Goal: Transaction & Acquisition: Purchase product/service

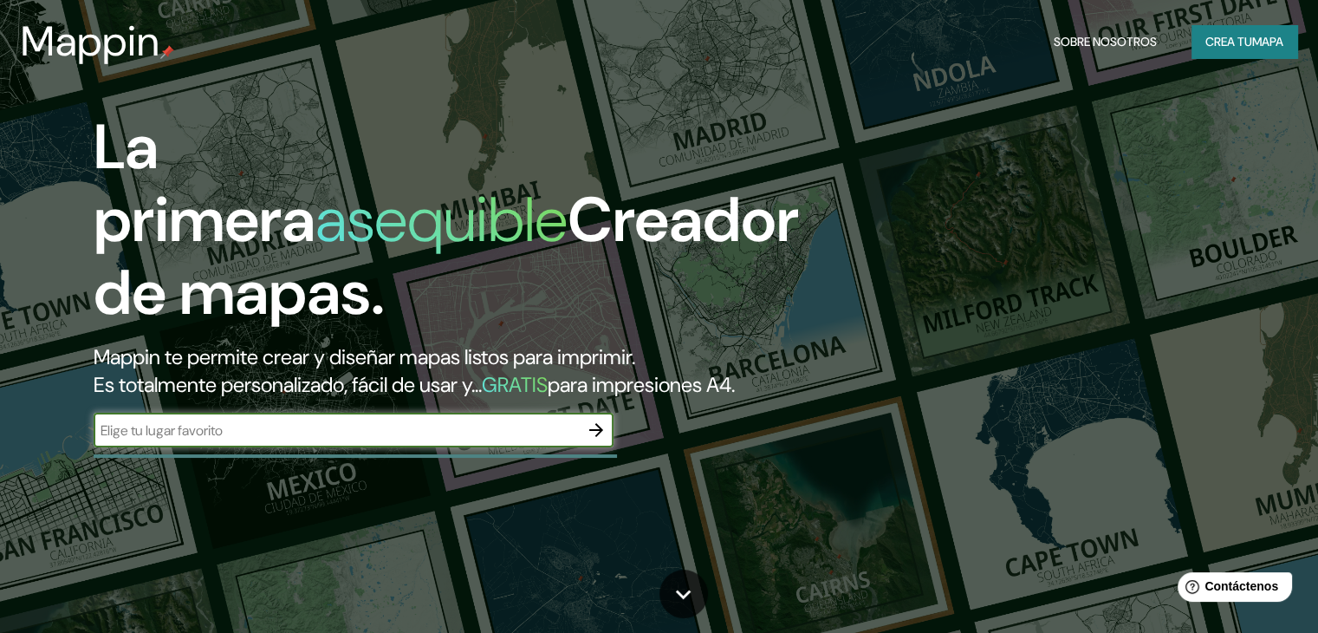
click at [420, 440] on input "text" at bounding box center [336, 430] width 485 height 20
click at [119, 440] on input "c/[PERSON_NAME] 40" at bounding box center [336, 430] width 485 height 20
type input "c/[PERSON_NAME] 40"
click at [597, 440] on icon "button" at bounding box center [596, 430] width 21 height 21
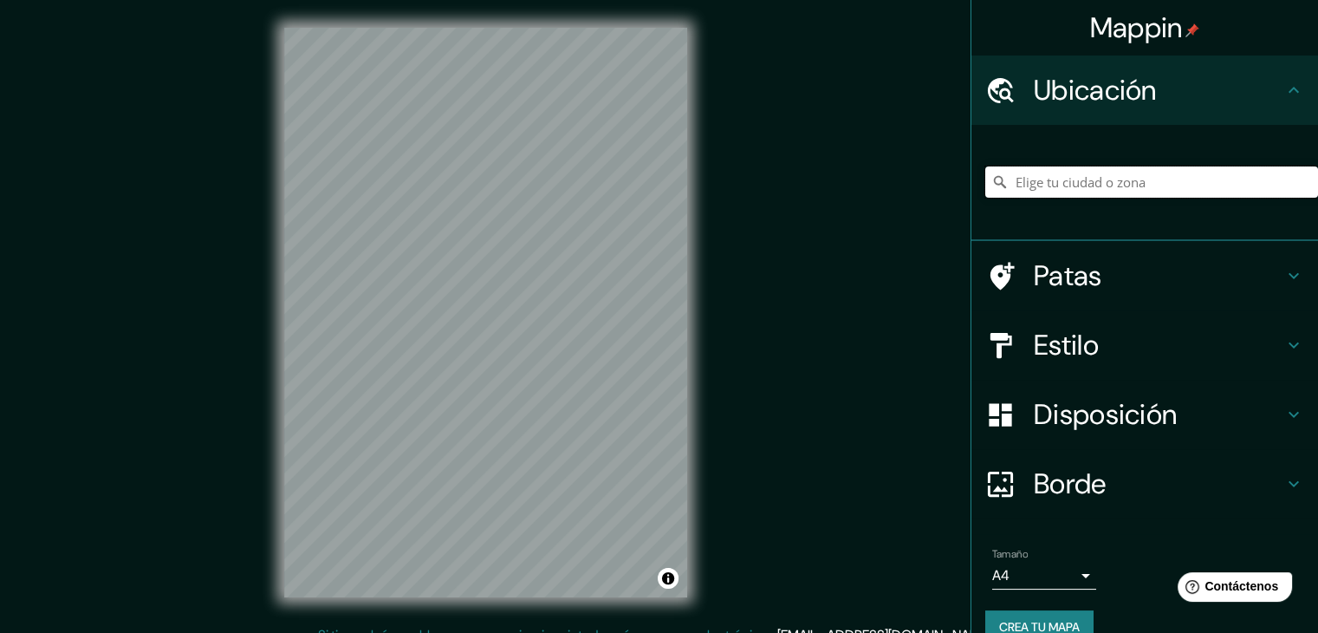
click at [1091, 173] on input "Elige tu ciudad o zona" at bounding box center [1151, 181] width 333 height 31
click at [1057, 185] on input "Elige tu ciudad o zona" at bounding box center [1151, 181] width 333 height 31
paste input "[PERSON_NAME][STREET_ADDRESS]"
type input "[PERSON_NAME][STREET_ADDRESS]"
click at [1284, 341] on icon at bounding box center [1294, 345] width 21 height 21
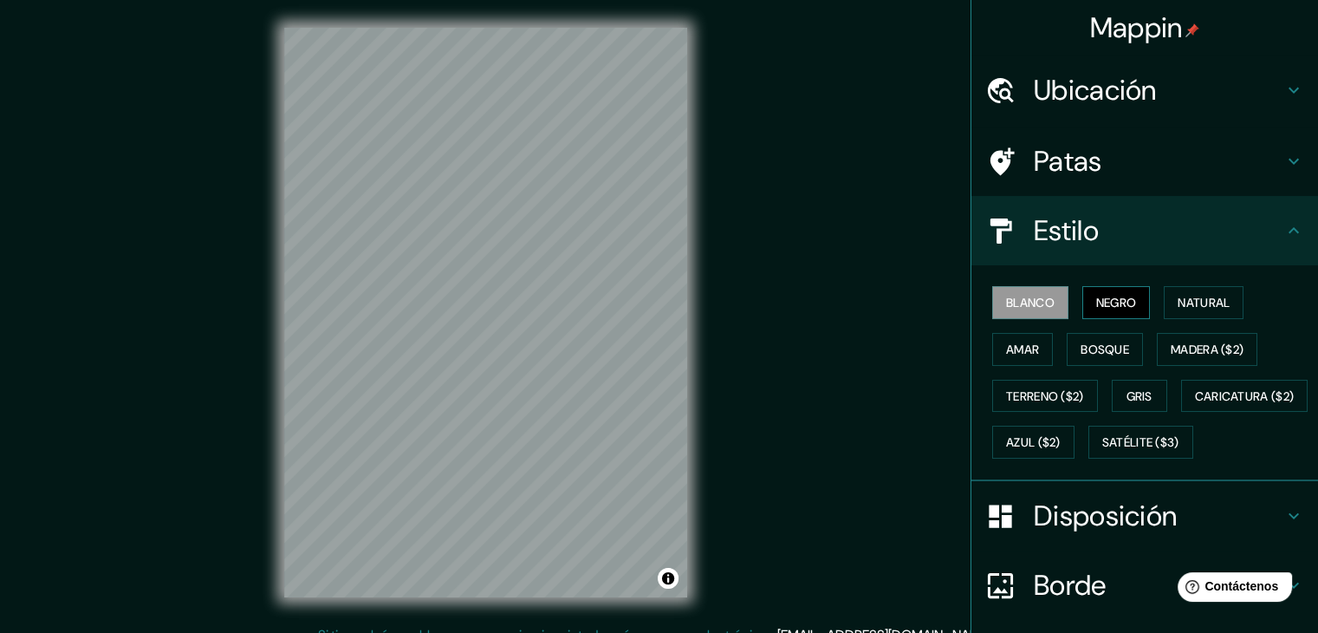
click at [1109, 308] on font "Negro" at bounding box center [1116, 303] width 41 height 16
click at [1178, 299] on font "Natural" at bounding box center [1204, 303] width 52 height 16
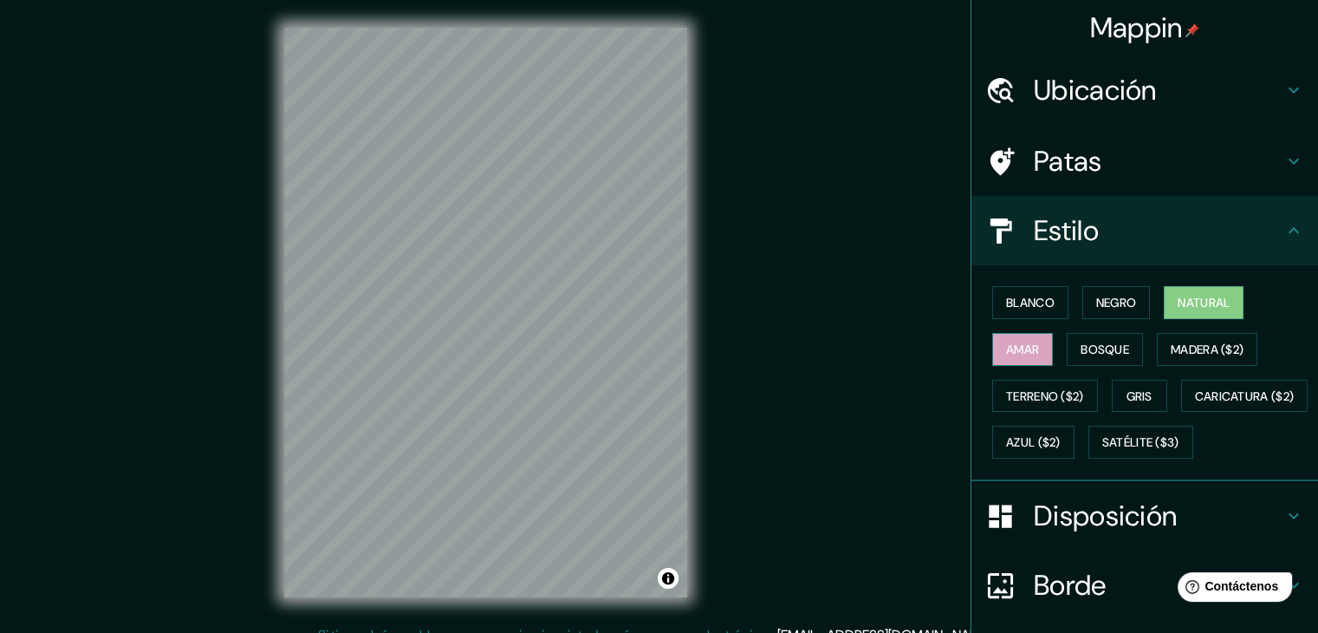
click at [1024, 343] on font "Amar" at bounding box center [1022, 349] width 33 height 16
click at [1082, 344] on font "Bosque" at bounding box center [1105, 349] width 49 height 16
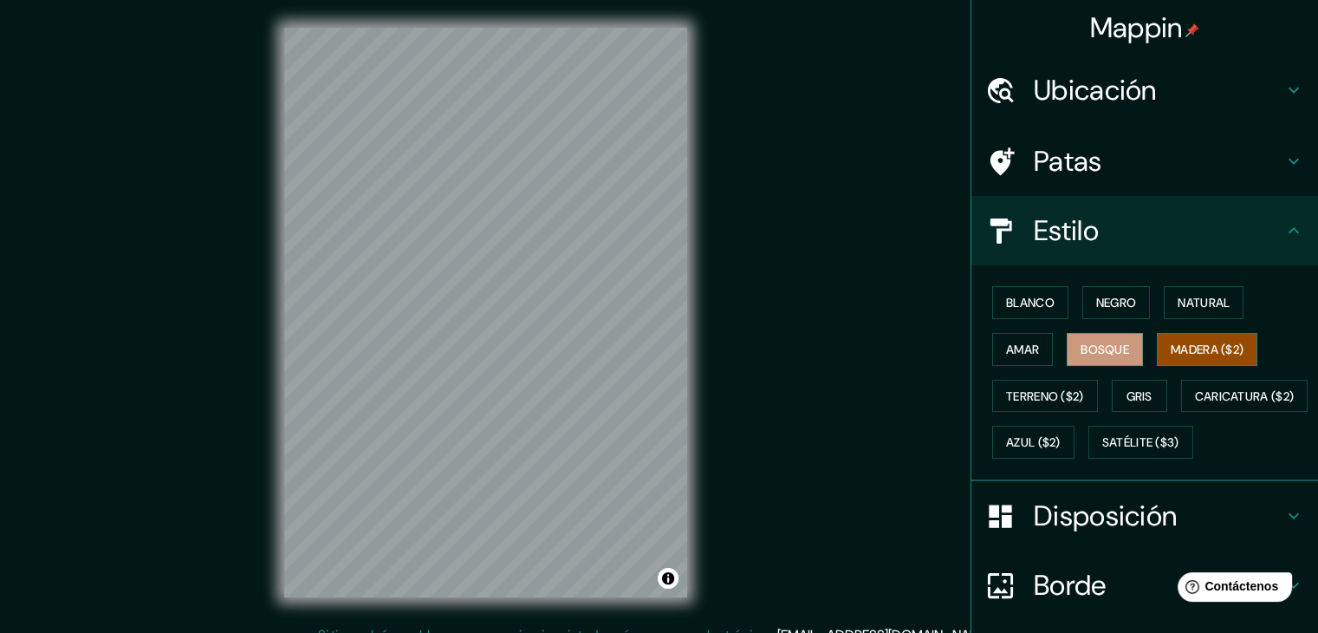
click at [1213, 344] on font "Madera ($2)" at bounding box center [1207, 349] width 73 height 16
click at [1047, 399] on font "Terreno ($2)" at bounding box center [1045, 396] width 78 height 16
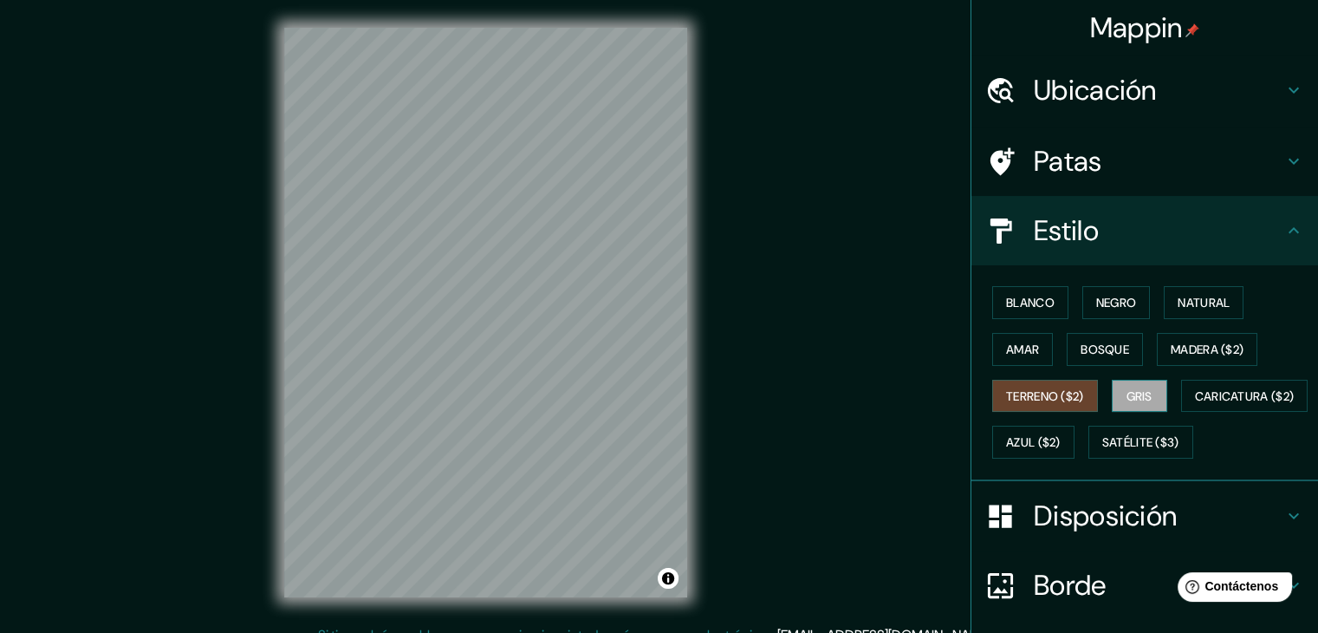
click at [1112, 391] on button "Gris" at bounding box center [1139, 396] width 55 height 33
click at [1016, 305] on font "Blanco" at bounding box center [1030, 303] width 49 height 16
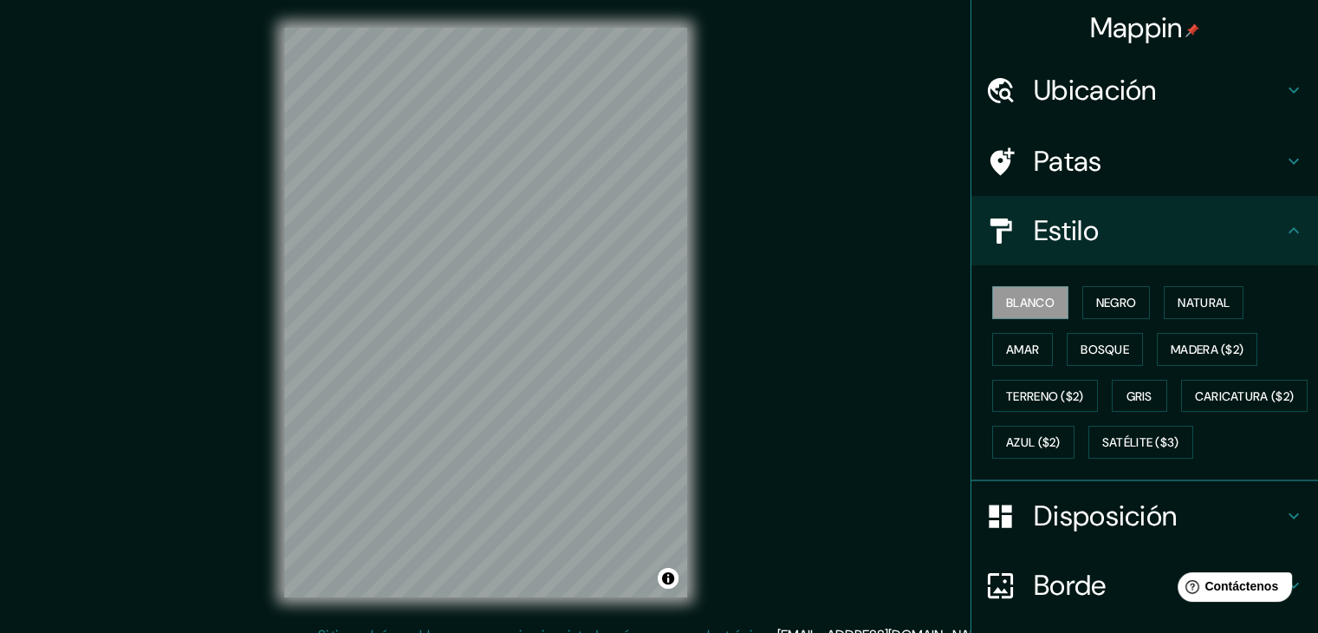
click at [1284, 526] on icon at bounding box center [1294, 515] width 21 height 21
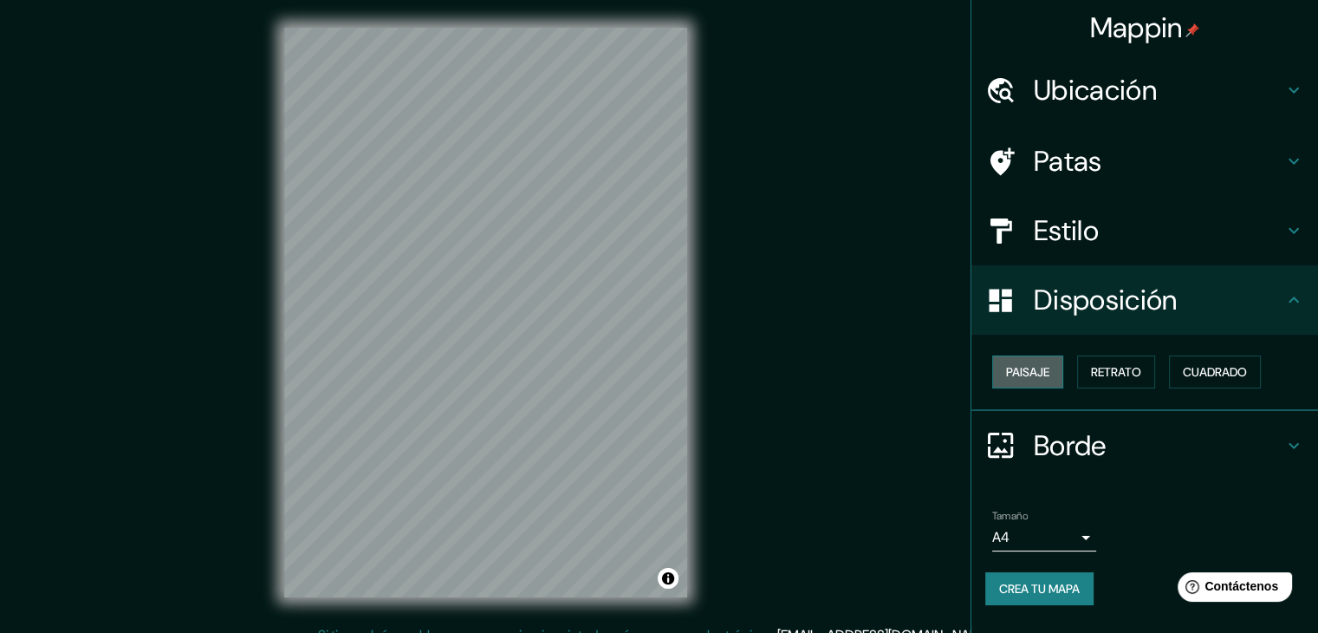
click at [1034, 377] on font "Paisaje" at bounding box center [1027, 372] width 43 height 16
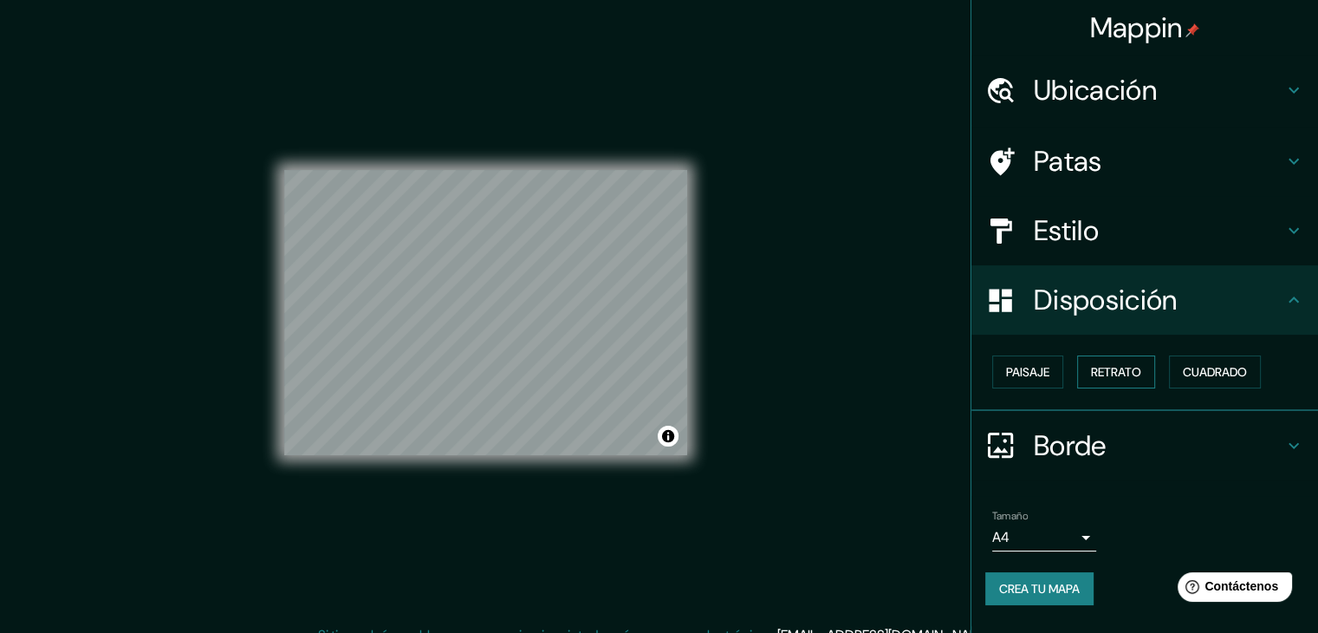
click at [1105, 368] on font "Retrato" at bounding box center [1116, 372] width 50 height 16
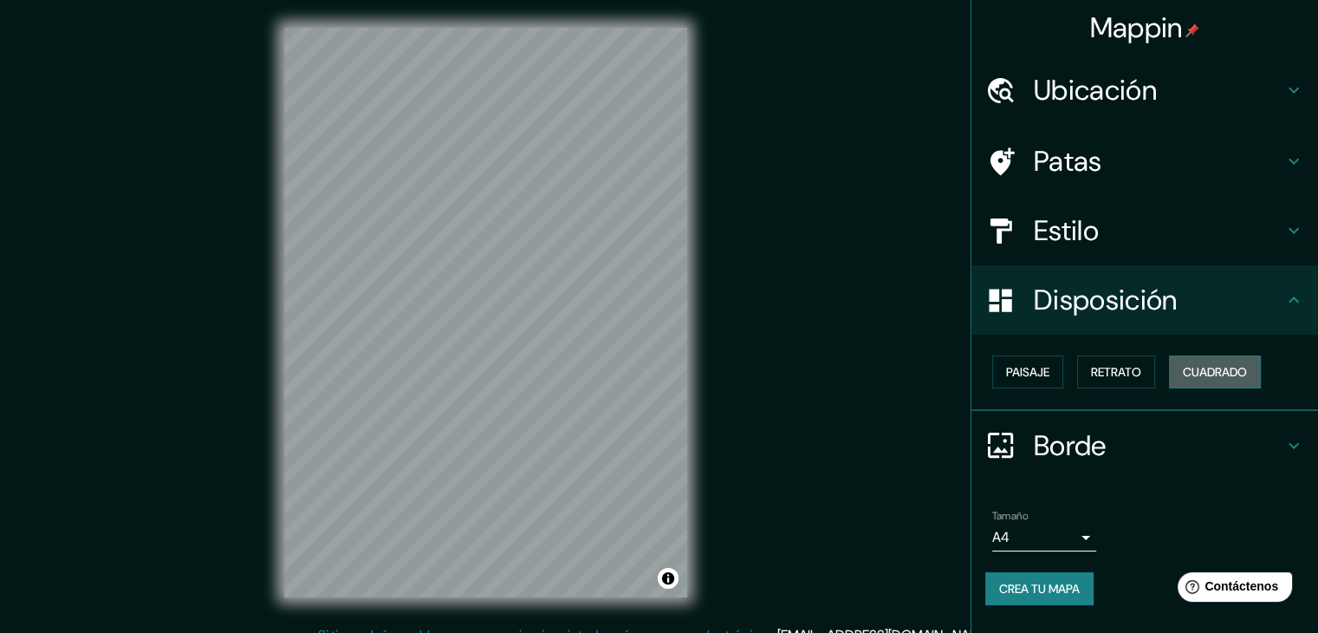
click at [1186, 375] on font "Cuadrado" at bounding box center [1215, 372] width 64 height 16
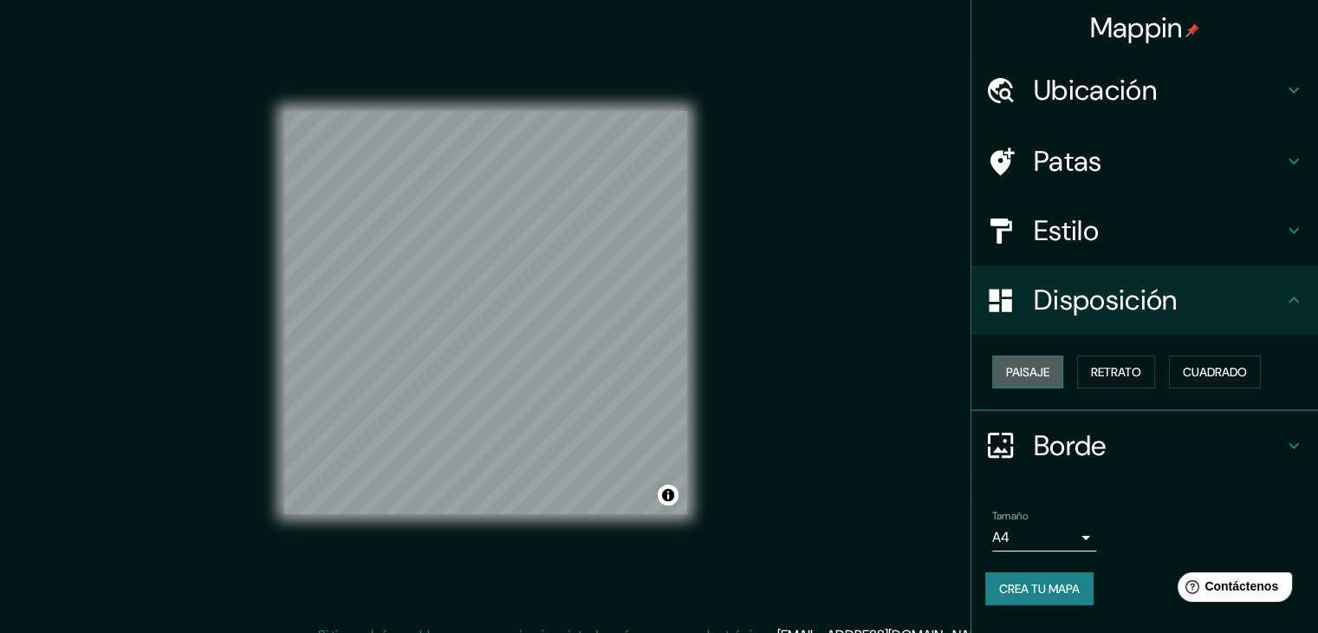
click at [1030, 373] on font "Paisaje" at bounding box center [1027, 372] width 43 height 16
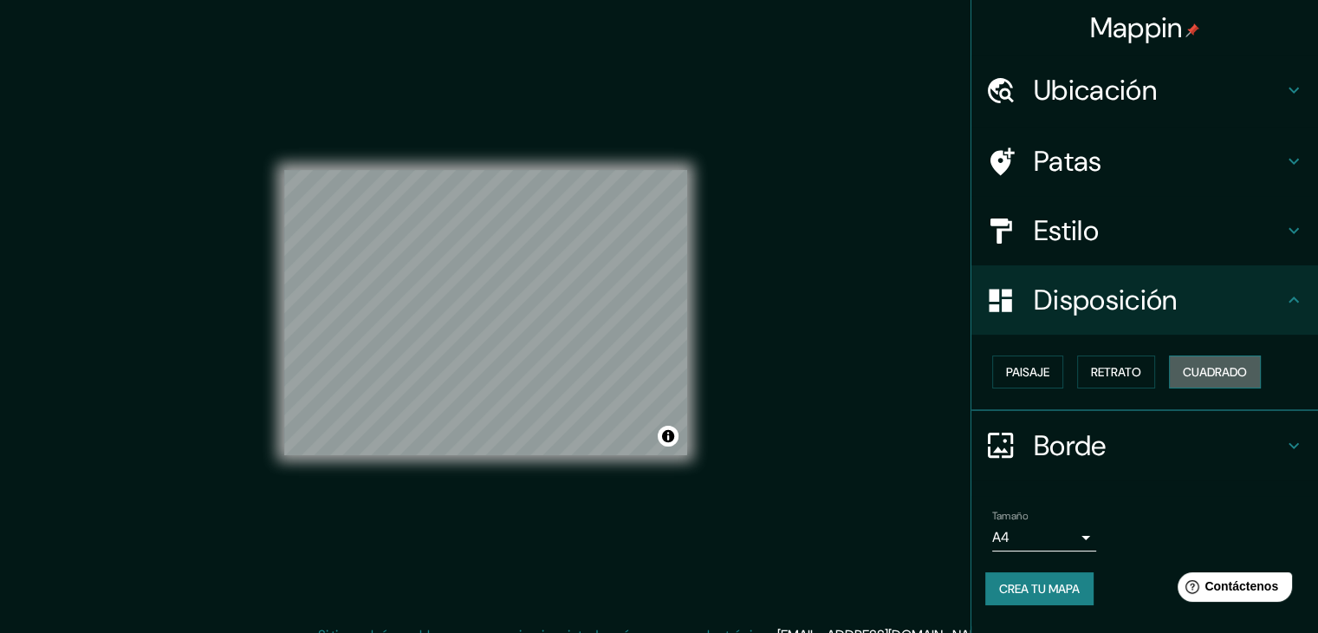
click at [1226, 374] on font "Cuadrado" at bounding box center [1215, 372] width 64 height 16
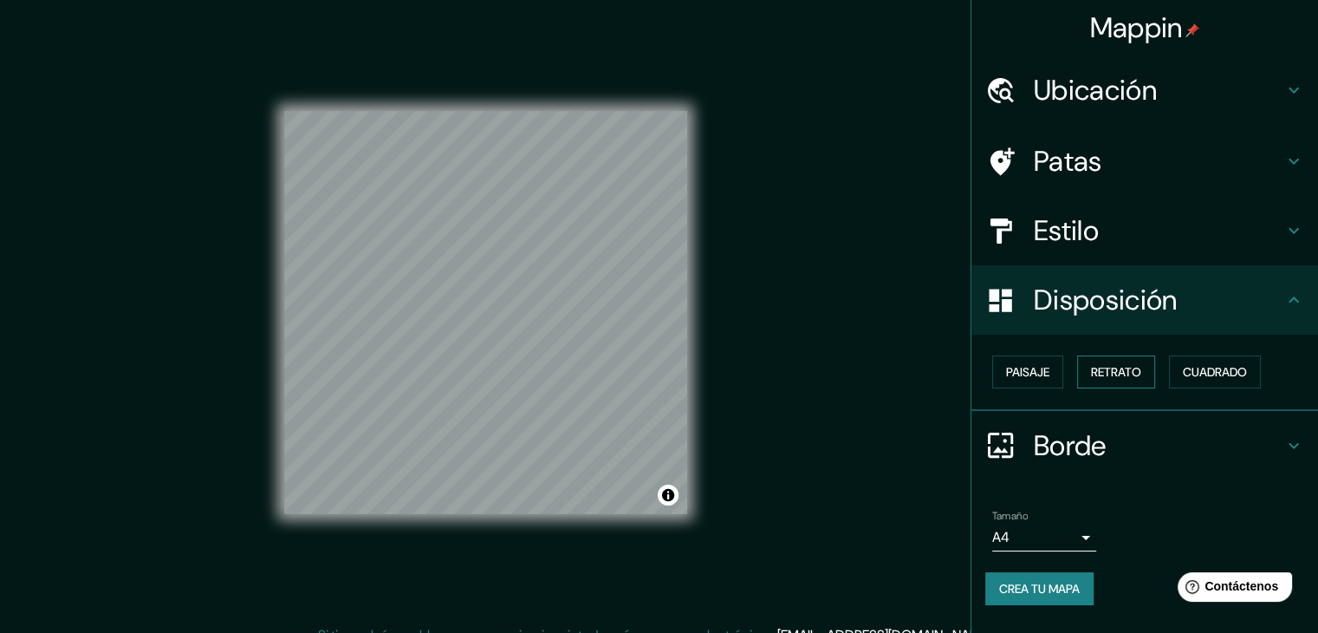
click at [1137, 372] on font "Retrato" at bounding box center [1116, 372] width 50 height 16
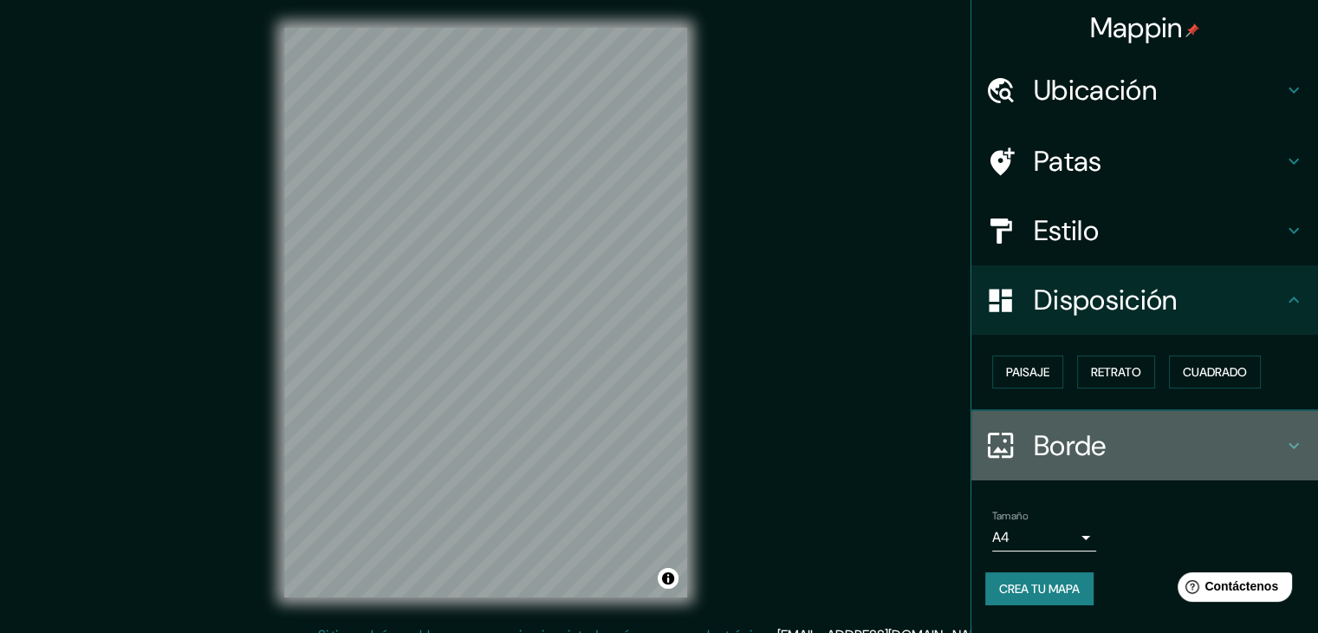
click at [1008, 452] on icon at bounding box center [1000, 445] width 30 height 30
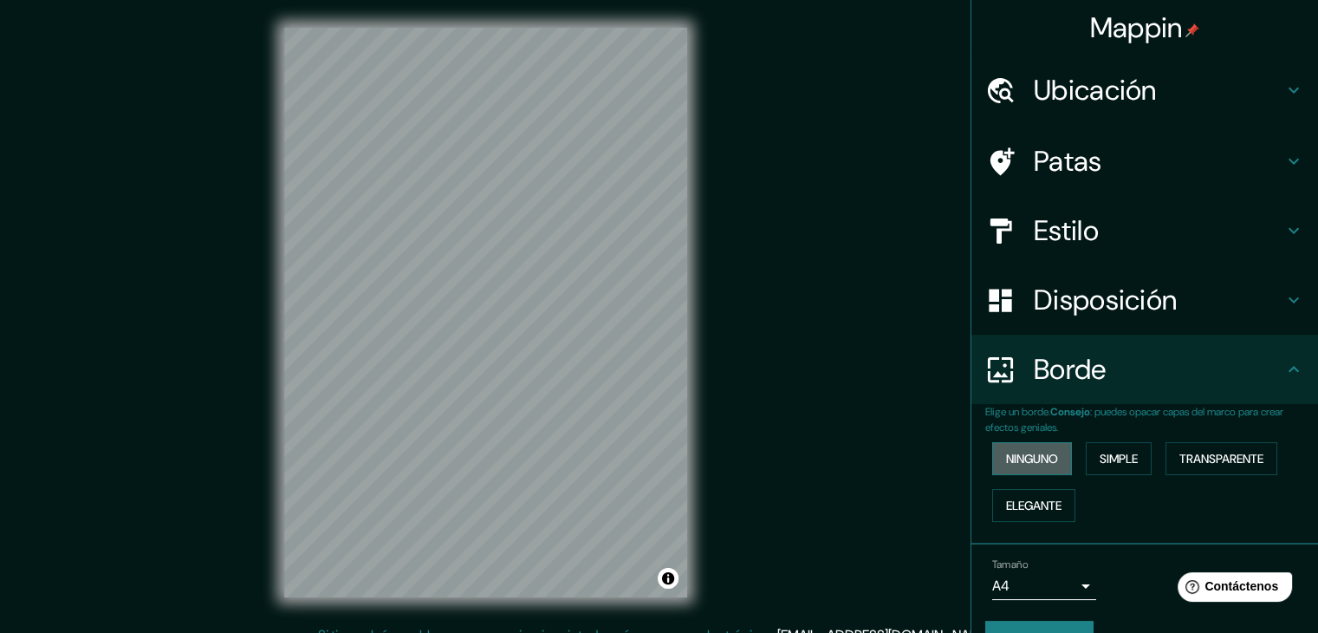
click at [1020, 459] on font "Ninguno" at bounding box center [1032, 459] width 52 height 16
click at [1110, 452] on font "Simple" at bounding box center [1119, 459] width 38 height 16
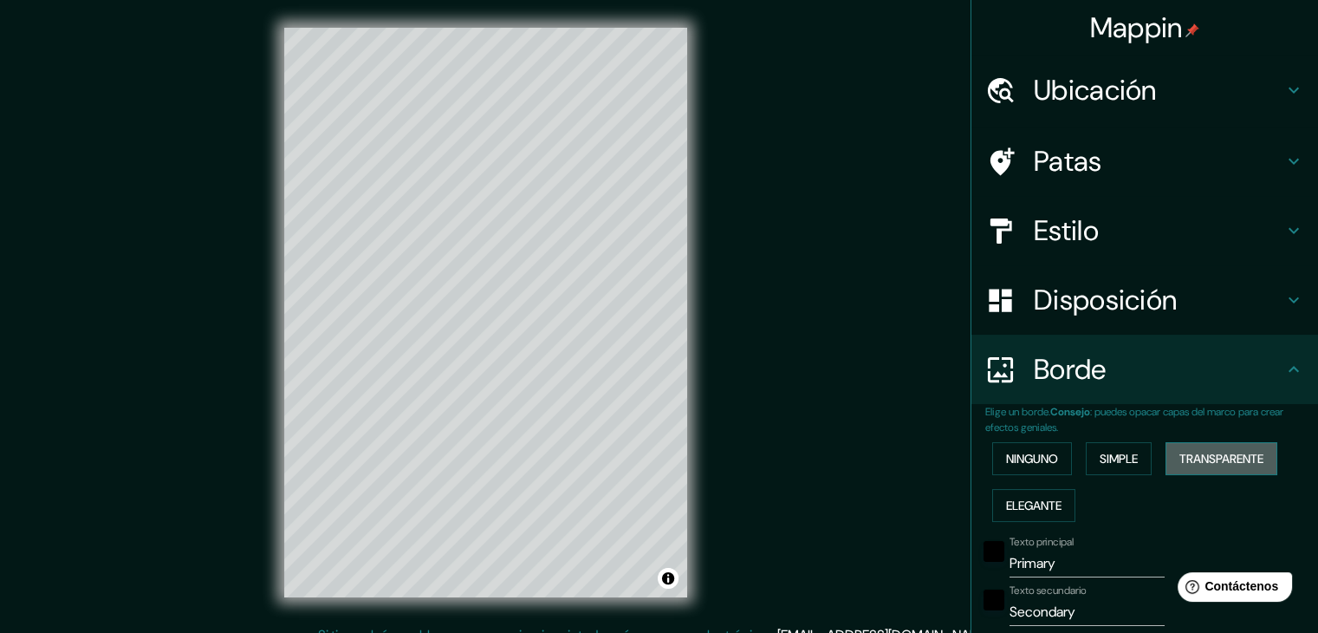
click at [1187, 451] on font "Transparente" at bounding box center [1222, 459] width 84 height 16
click at [1054, 498] on button "Elegante" at bounding box center [1033, 505] width 83 height 33
click at [1038, 466] on font "Ninguno" at bounding box center [1032, 458] width 52 height 23
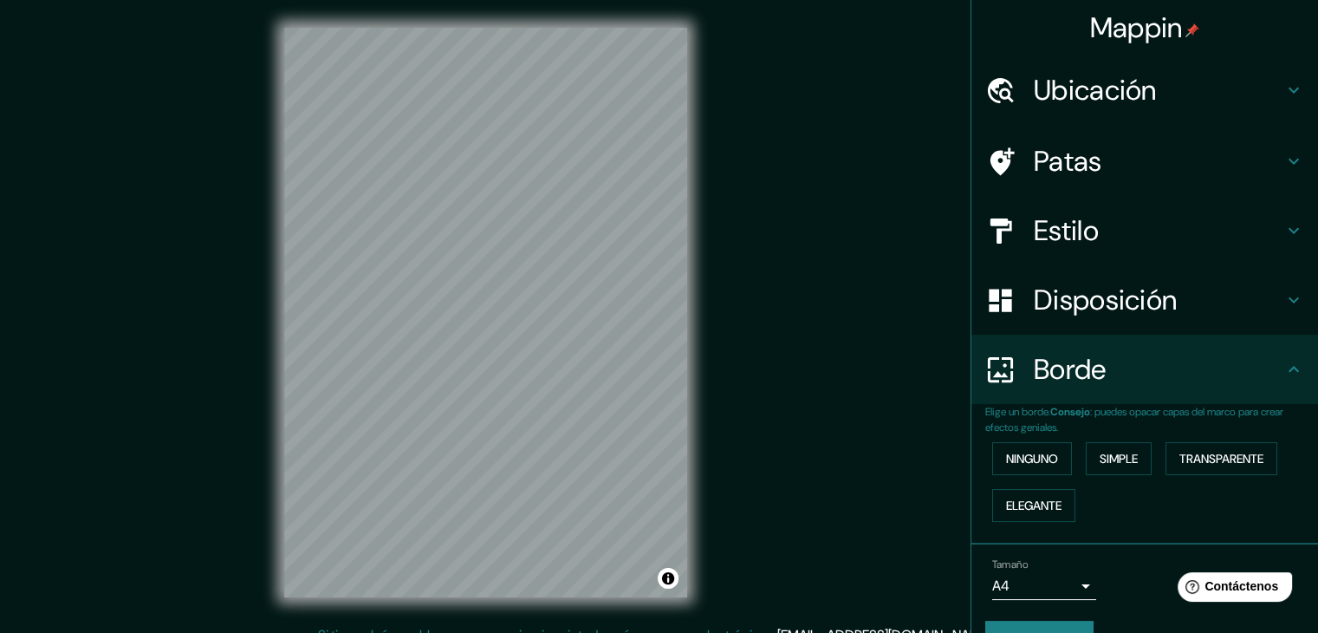
click at [1060, 237] on font "Estilo" at bounding box center [1066, 230] width 65 height 36
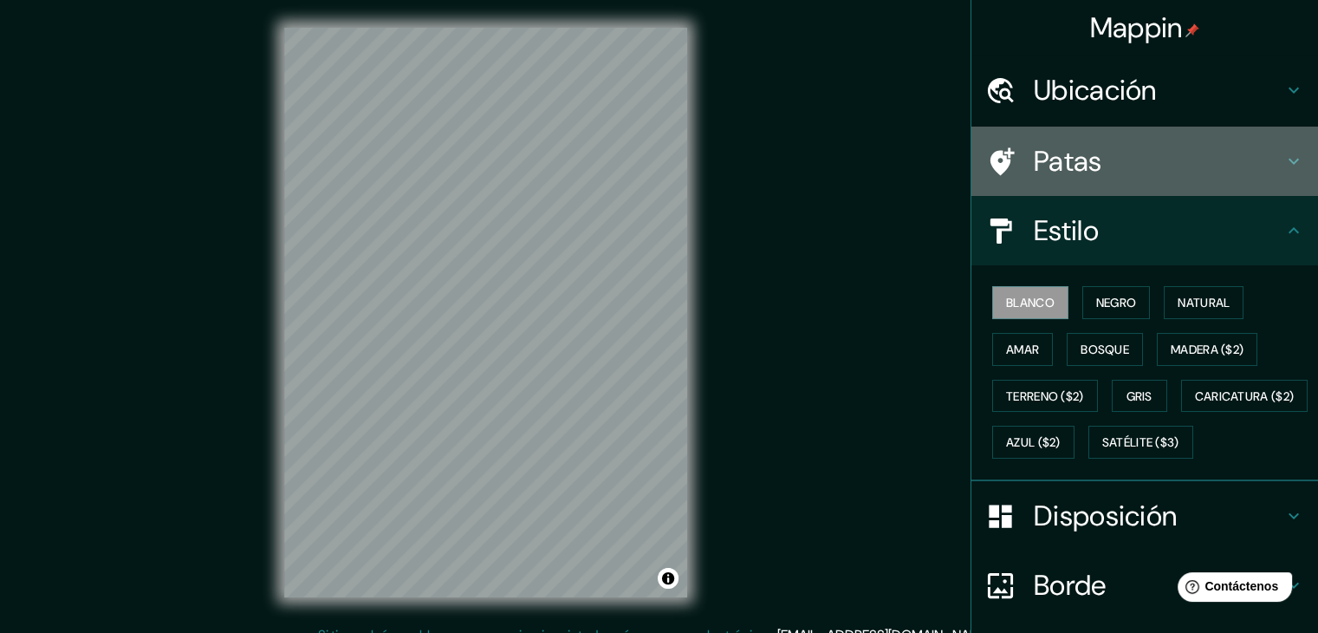
click at [1050, 175] on font "Patas" at bounding box center [1068, 161] width 68 height 36
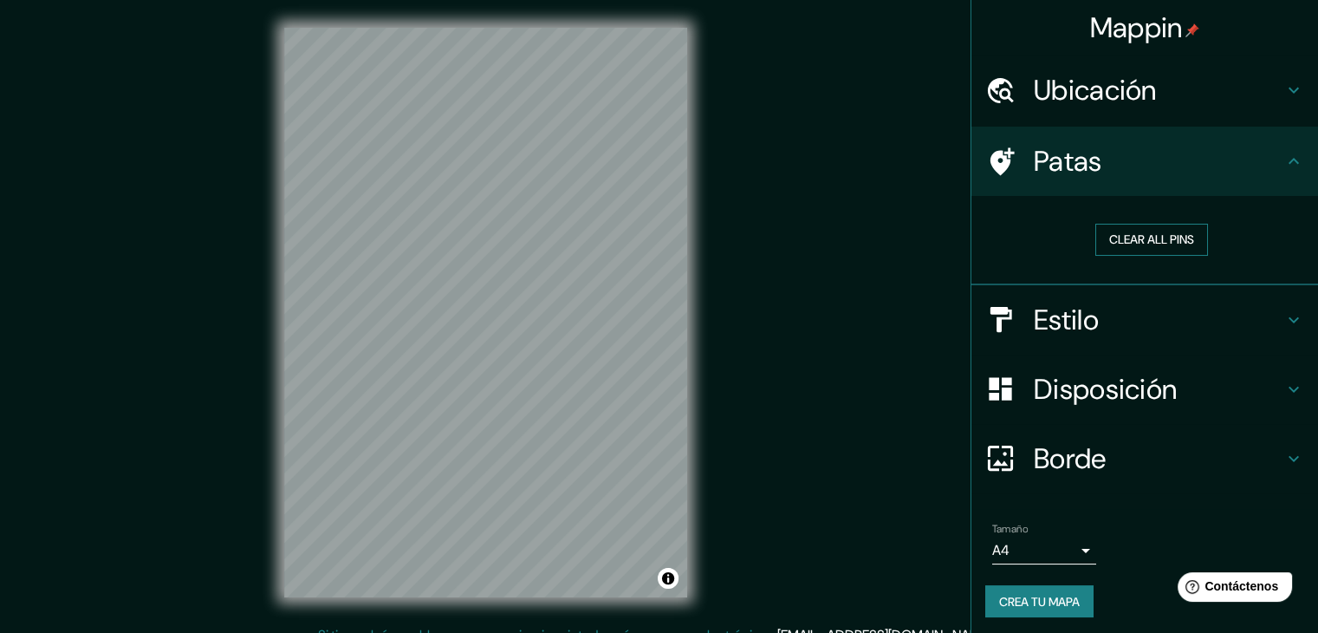
click at [1131, 239] on button "Clear all pins" at bounding box center [1152, 240] width 113 height 32
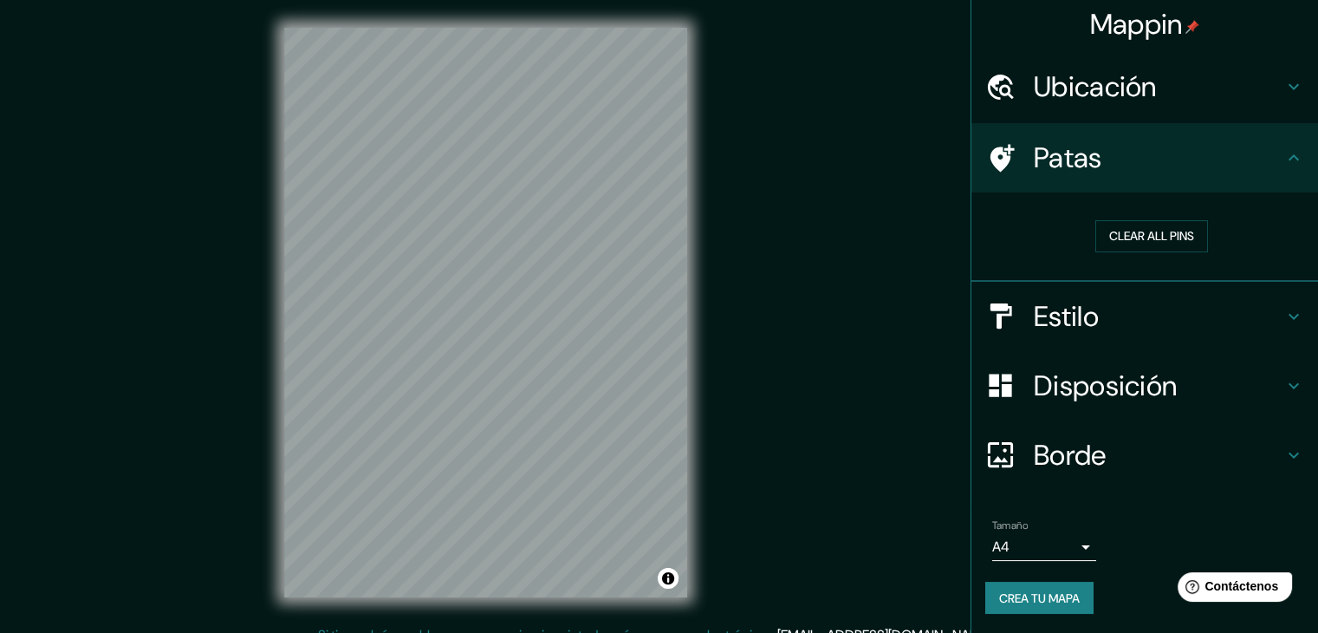
drag, startPoint x: 1021, startPoint y: 150, endPoint x: 1012, endPoint y: 227, distance: 77.6
click at [906, 200] on div "Mappin Ubicación [PERSON_NAME][STREET_ADDRESS] [PERSON_NAME][STREET_ADDRESS][GE…" at bounding box center [659, 326] width 1318 height 653
drag, startPoint x: 1115, startPoint y: 238, endPoint x: 981, endPoint y: 272, distance: 137.7
click at [972, 289] on ul "Ubicación [PERSON_NAME][STREET_ADDRESS] [PERSON_NAME][STREET_ADDRESS] [PERSON_N…" at bounding box center [1145, 343] width 347 height 582
click at [1165, 94] on h4 "Ubicación" at bounding box center [1159, 86] width 250 height 35
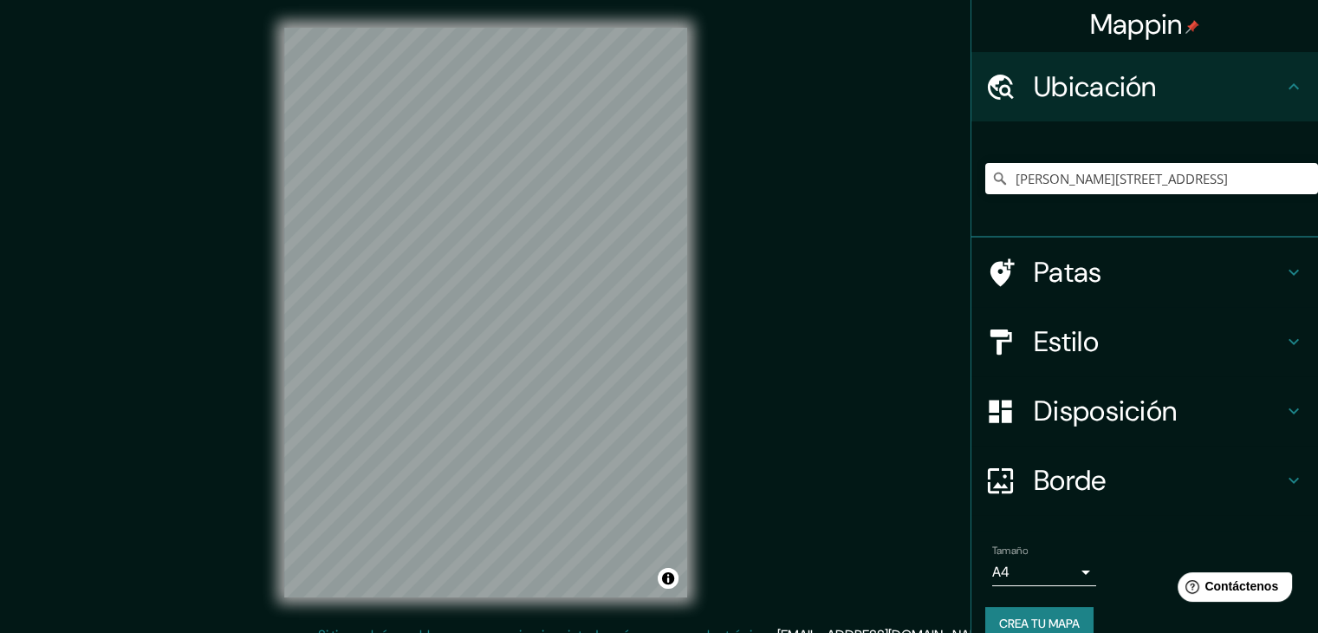
click at [1042, 324] on font "Estilo" at bounding box center [1066, 341] width 65 height 36
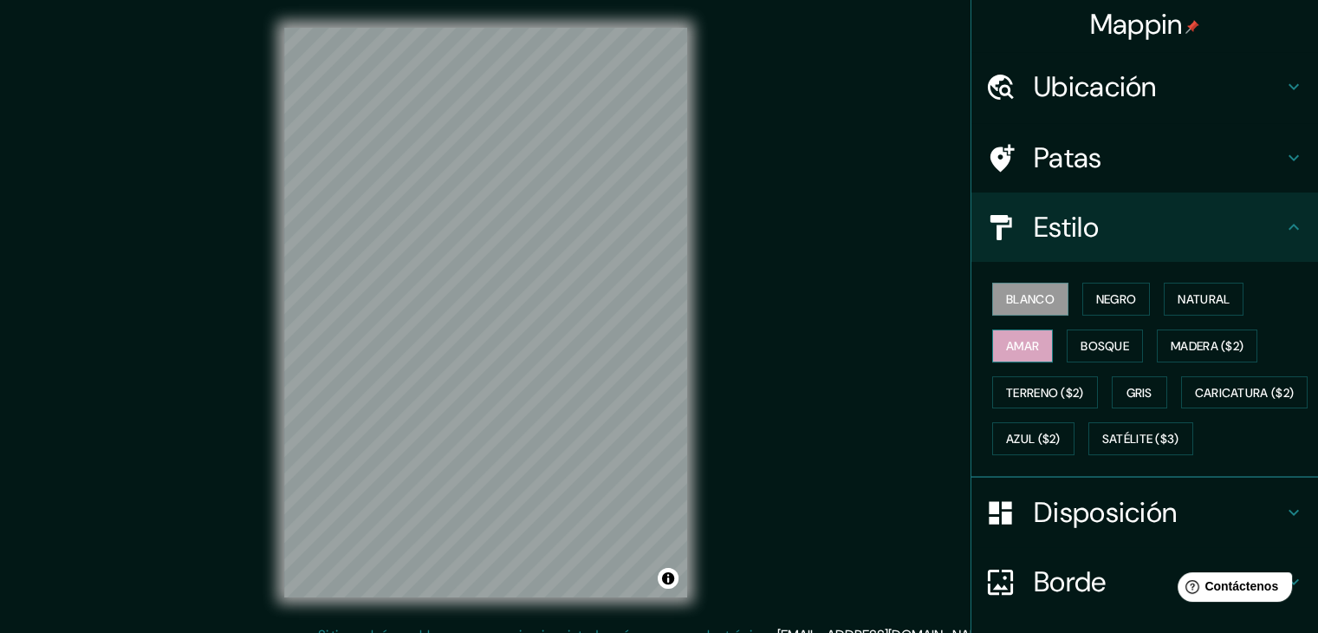
click at [1006, 347] on font "Amar" at bounding box center [1022, 346] width 33 height 16
click at [1039, 294] on font "Blanco" at bounding box center [1030, 299] width 49 height 16
click at [1107, 303] on font "Negro" at bounding box center [1116, 299] width 41 height 16
click at [1050, 295] on button "Blanco" at bounding box center [1030, 299] width 76 height 33
click at [1170, 285] on button "Natural" at bounding box center [1204, 299] width 80 height 33
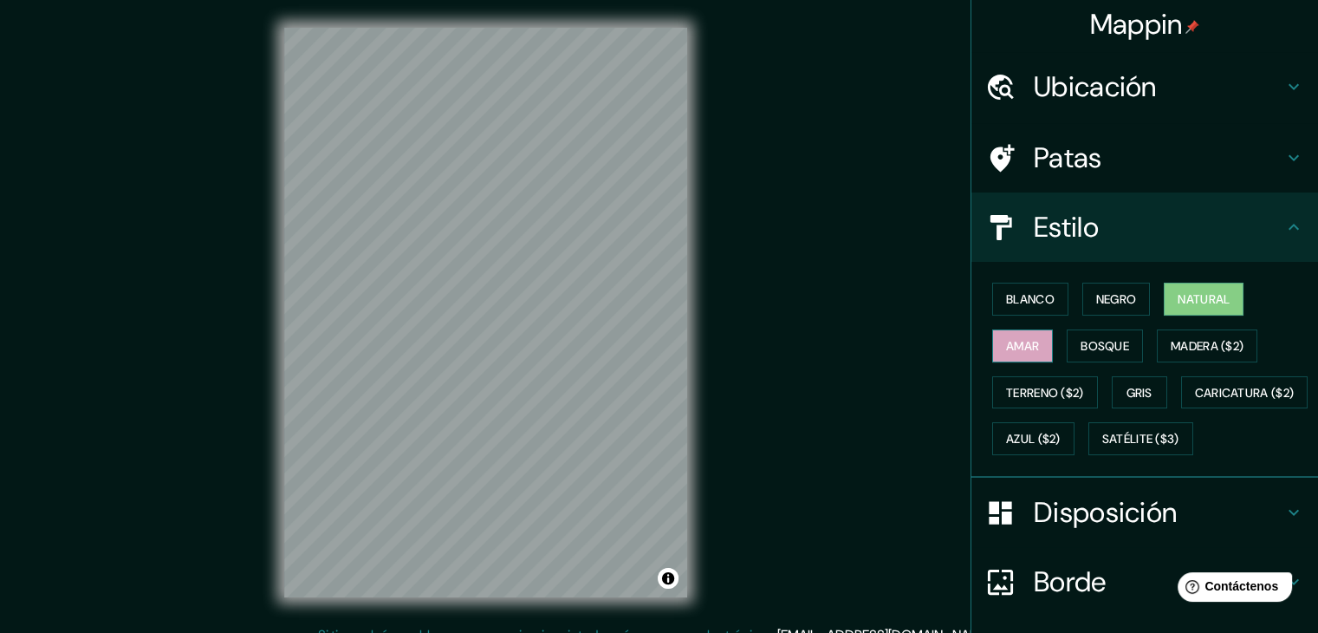
click at [1006, 338] on font "Amar" at bounding box center [1022, 346] width 33 height 16
click at [1081, 343] on font "Bosque" at bounding box center [1105, 346] width 49 height 16
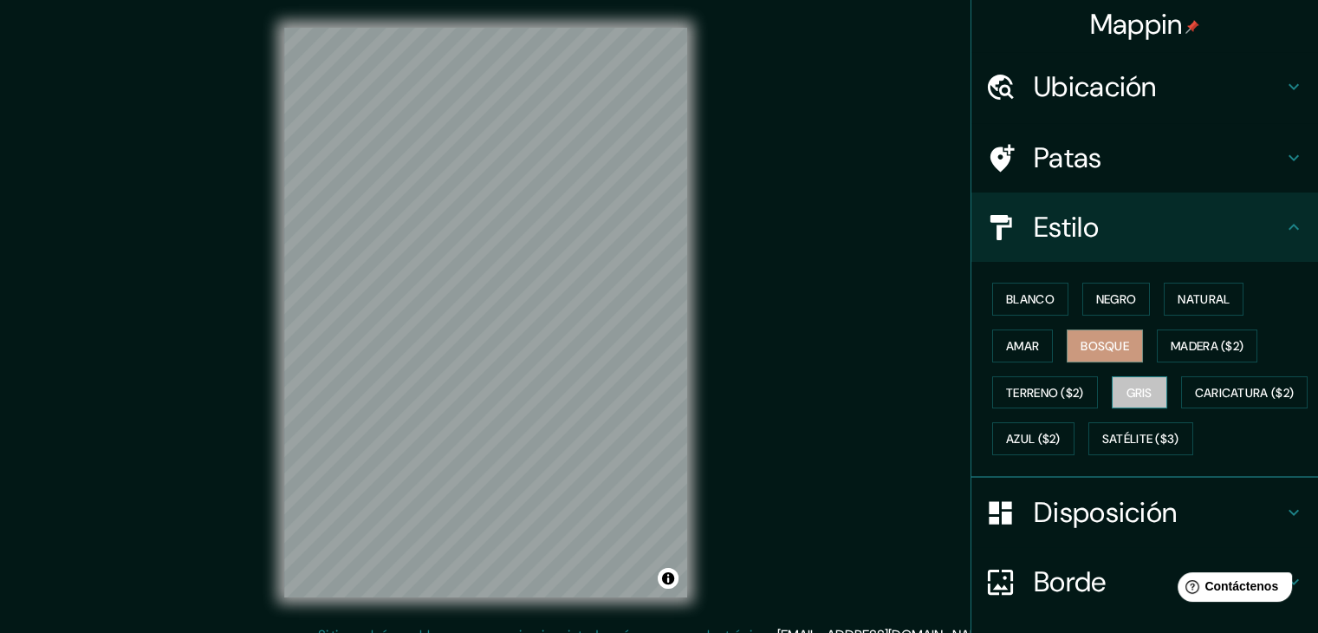
click at [1127, 401] on button "Gris" at bounding box center [1139, 392] width 55 height 33
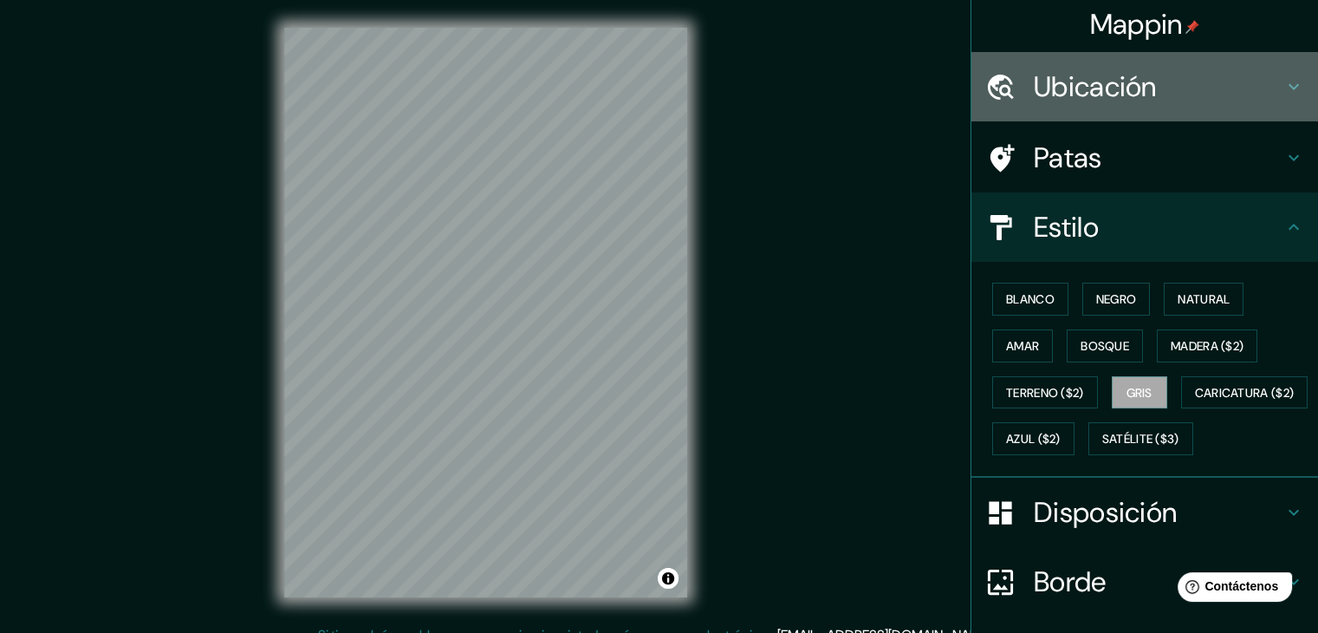
click at [1131, 77] on font "Ubicación" at bounding box center [1095, 86] width 123 height 36
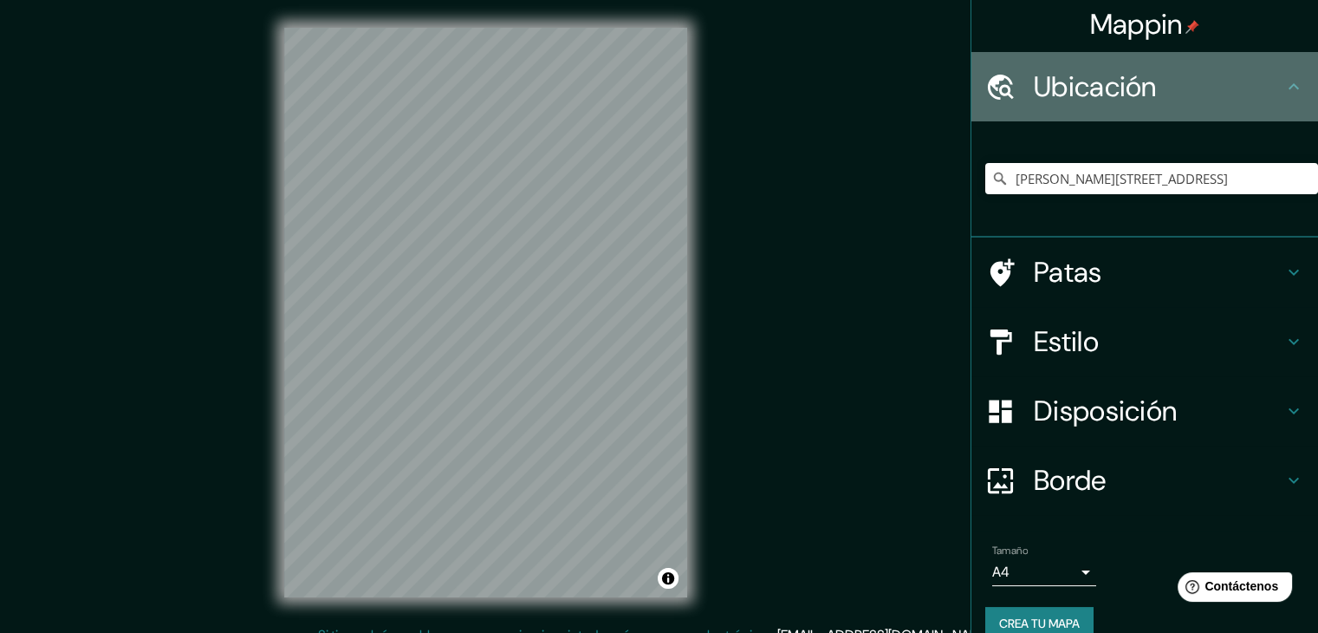
click at [1129, 77] on font "Ubicación" at bounding box center [1095, 86] width 123 height 36
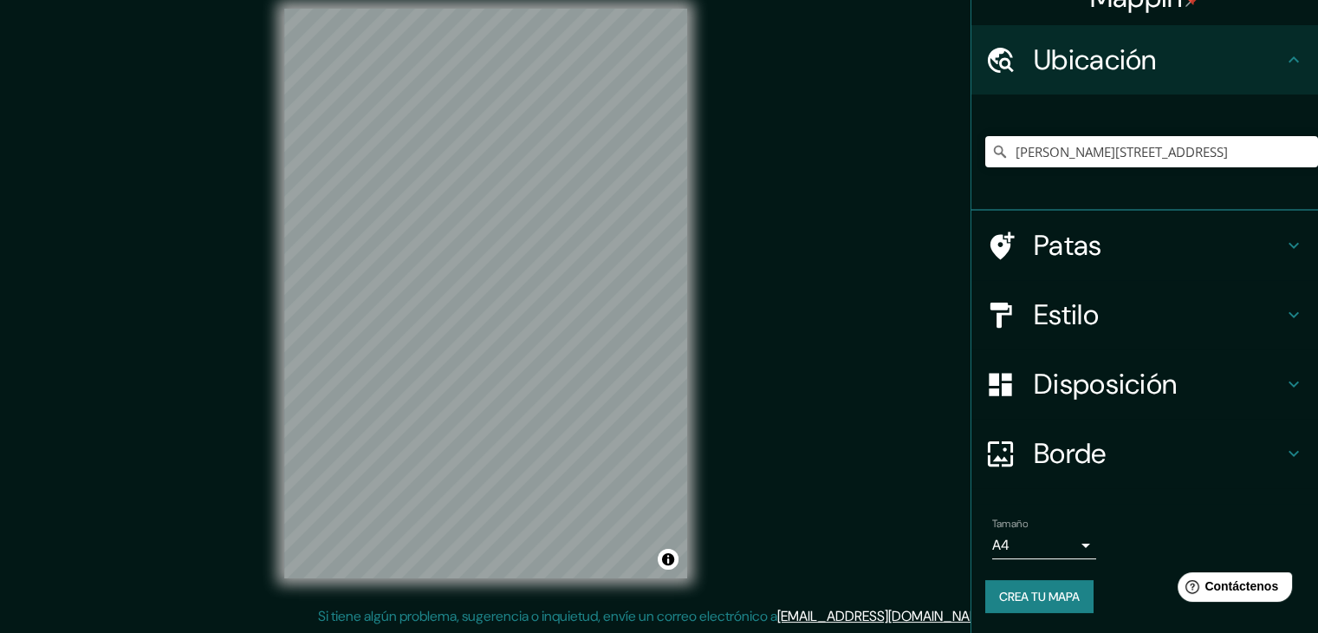
scroll to position [20, 0]
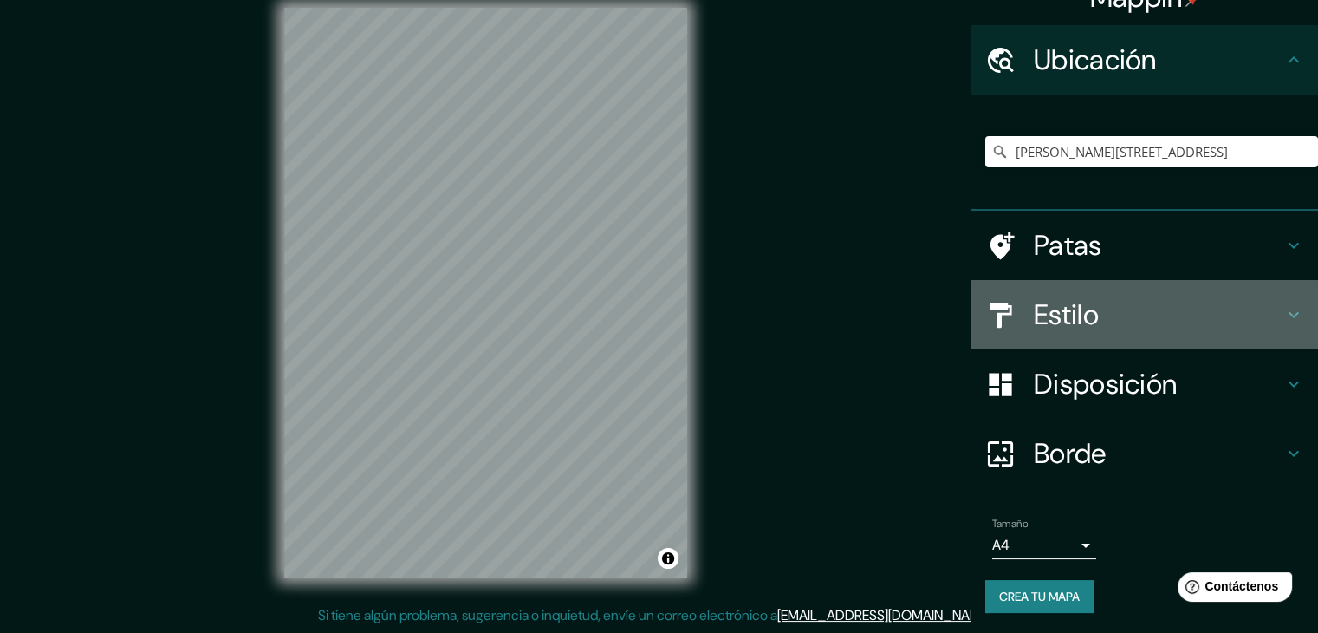
click at [1105, 311] on h4 "Estilo" at bounding box center [1159, 314] width 250 height 35
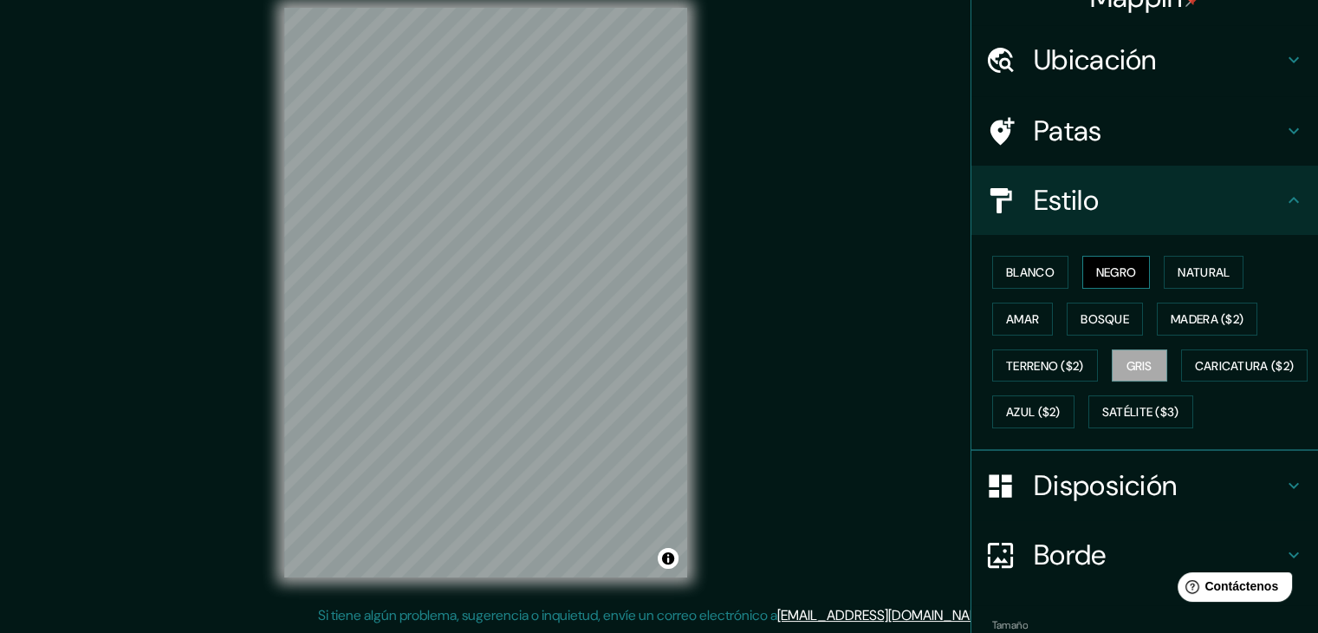
click at [1123, 261] on font "Negro" at bounding box center [1116, 272] width 41 height 23
click at [996, 329] on button "Amar" at bounding box center [1022, 318] width 61 height 33
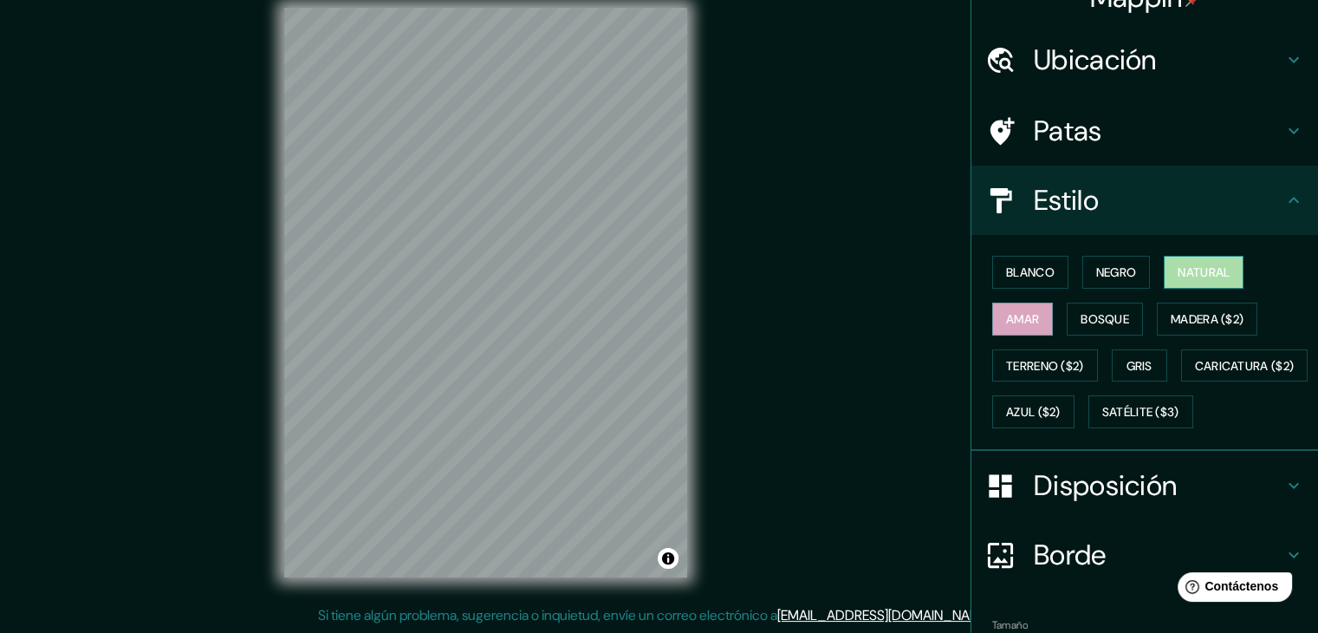
click at [1179, 282] on button "Natural" at bounding box center [1204, 272] width 80 height 33
click at [1081, 304] on button "Bosque" at bounding box center [1105, 318] width 76 height 33
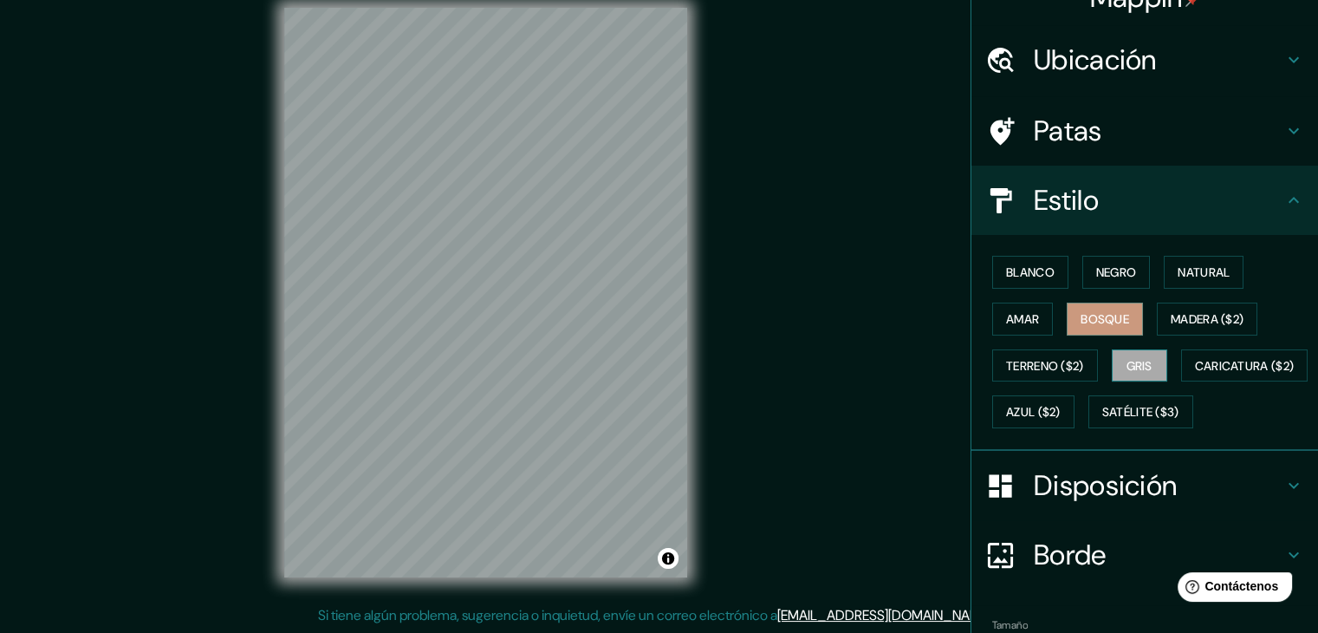
click at [1130, 361] on font "Gris" at bounding box center [1140, 366] width 26 height 16
click at [1030, 270] on font "Blanco" at bounding box center [1030, 272] width 49 height 16
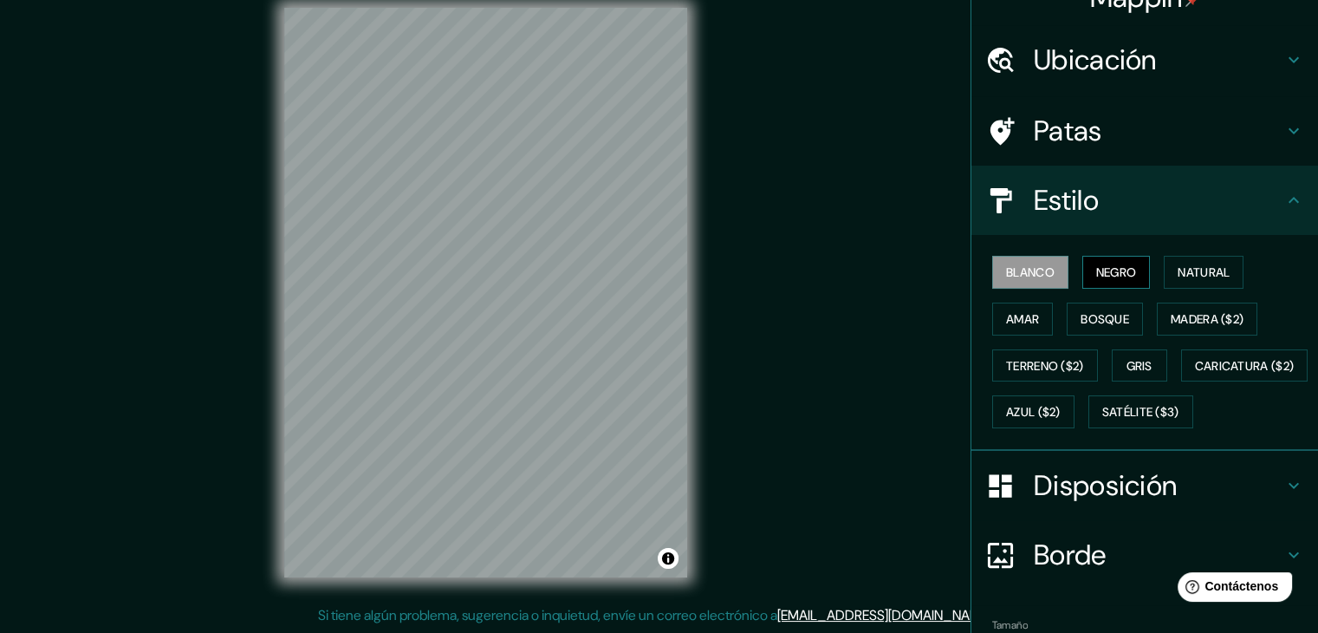
click at [1083, 266] on button "Negro" at bounding box center [1117, 272] width 68 height 33
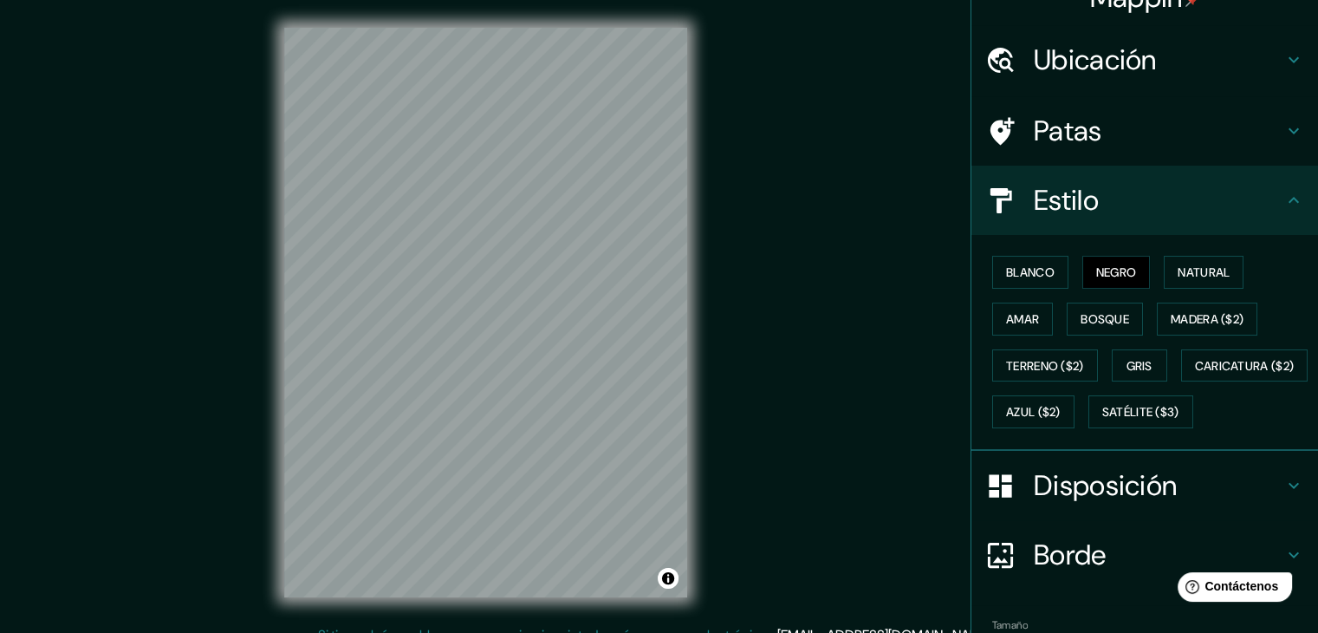
scroll to position [0, 0]
click at [1290, 190] on icon at bounding box center [1294, 200] width 21 height 21
click at [1291, 195] on div "Estilo" at bounding box center [1145, 200] width 347 height 69
click at [741, 289] on div "Mappin Ubicación [PERSON_NAME][STREET_ADDRESS] [PERSON_NAME][STREET_ADDRESS] [P…" at bounding box center [659, 326] width 1318 height 653
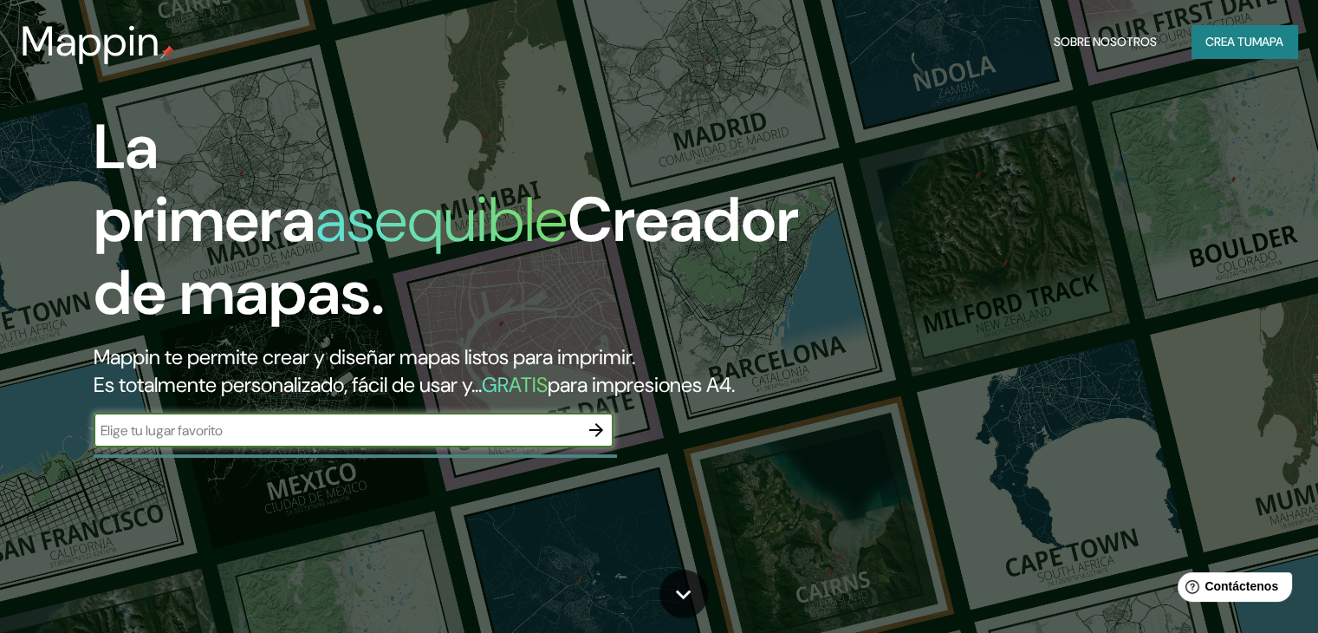
drag, startPoint x: 333, startPoint y: 458, endPoint x: 322, endPoint y: 454, distance: 11.0
click at [322, 440] on input "text" at bounding box center [336, 430] width 485 height 20
type input "[PERSON_NAME][STREET_ADDRESS]"
click at [597, 440] on icon "button" at bounding box center [596, 430] width 21 height 21
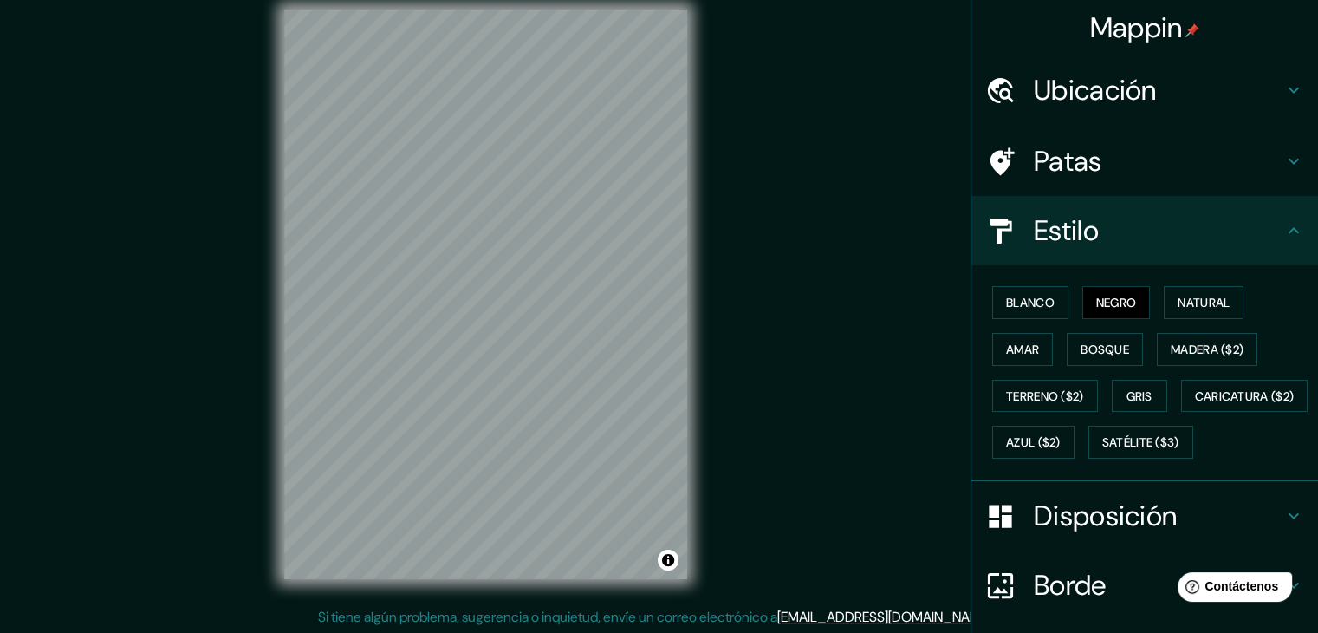
scroll to position [20, 0]
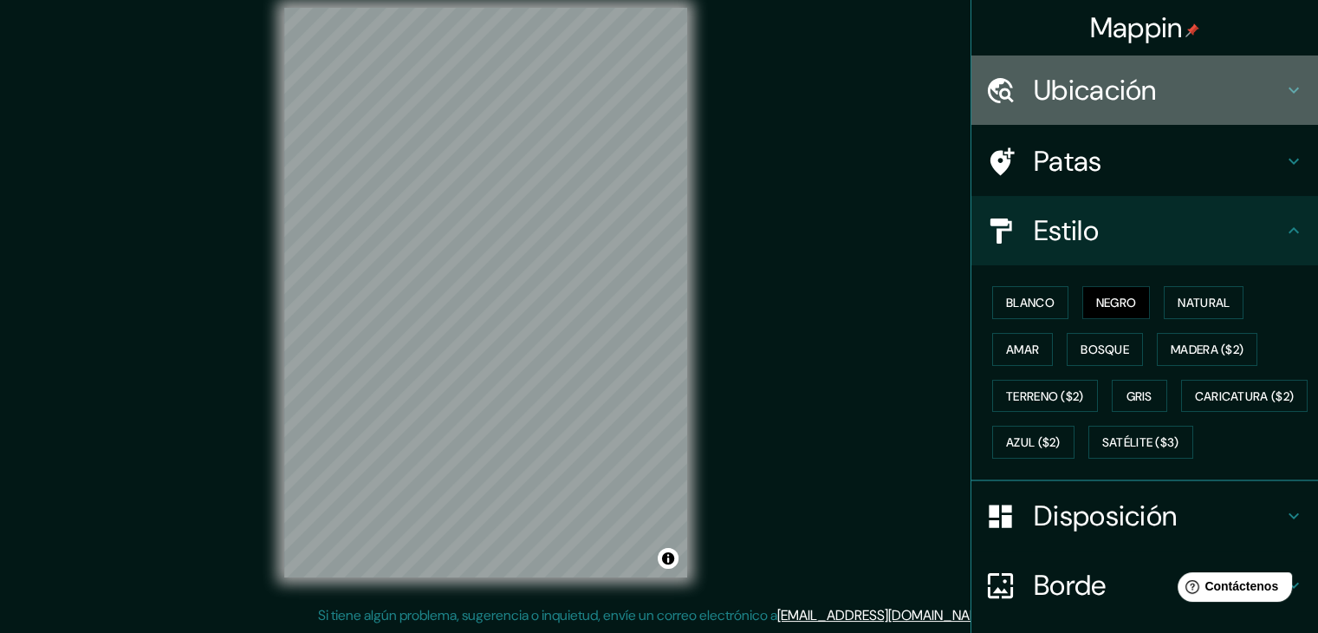
click at [1200, 94] on h4 "Ubicación" at bounding box center [1159, 90] width 250 height 35
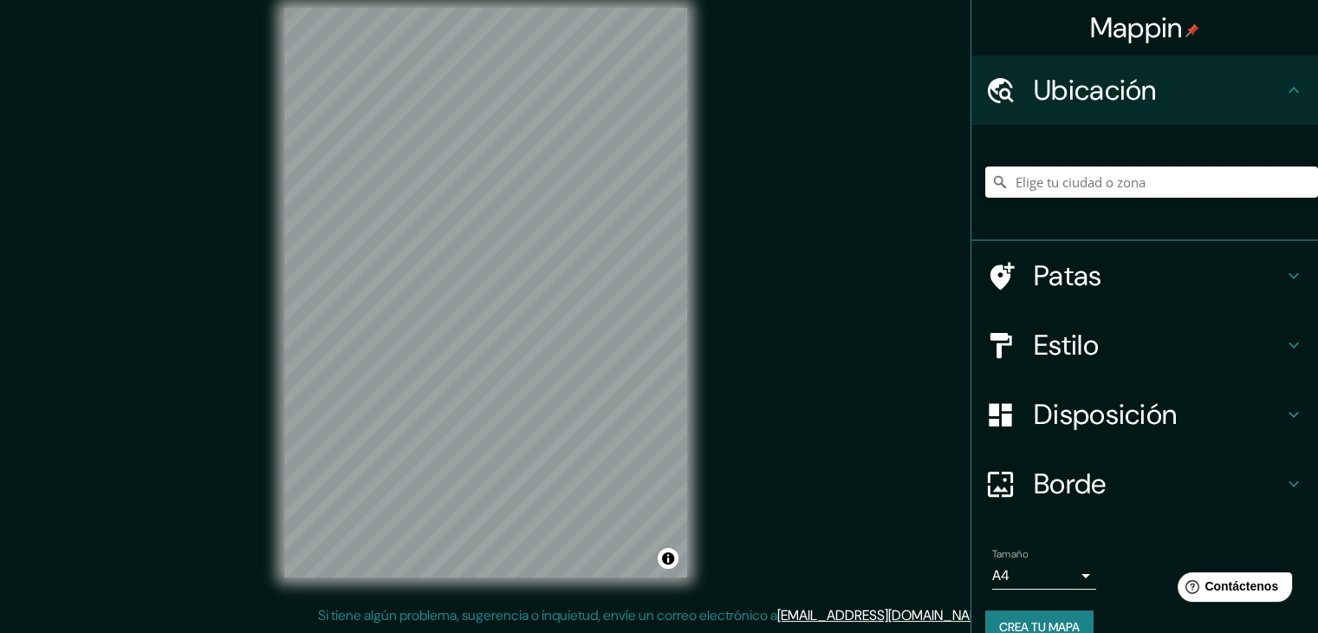
click at [1141, 181] on input "Elige tu ciudad o zona" at bounding box center [1151, 181] width 333 height 31
paste input "[PERSON_NAME][STREET_ADDRESS]"
type input "[PERSON_NAME][STREET_ADDRESS]"
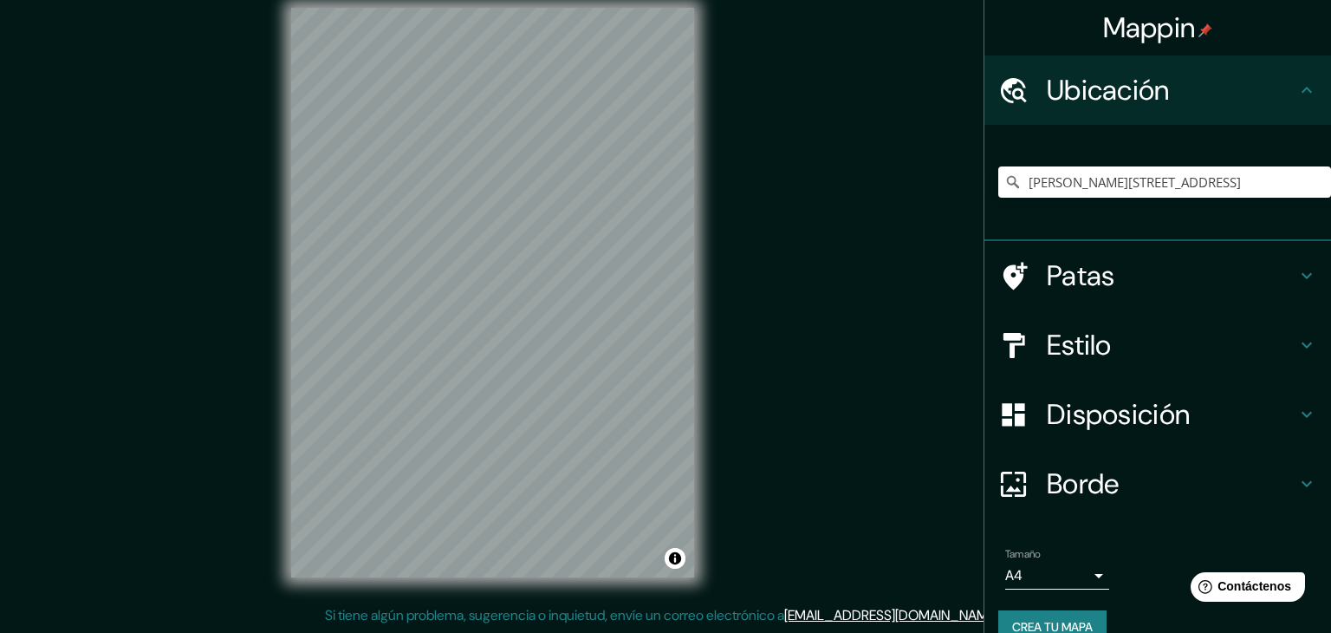
click at [1061, 573] on body "Mappin Ubicación [PERSON_NAME][STREET_ADDRESS] [PERSON_NAME][STREET_ADDRESS] [P…" at bounding box center [665, 296] width 1331 height 633
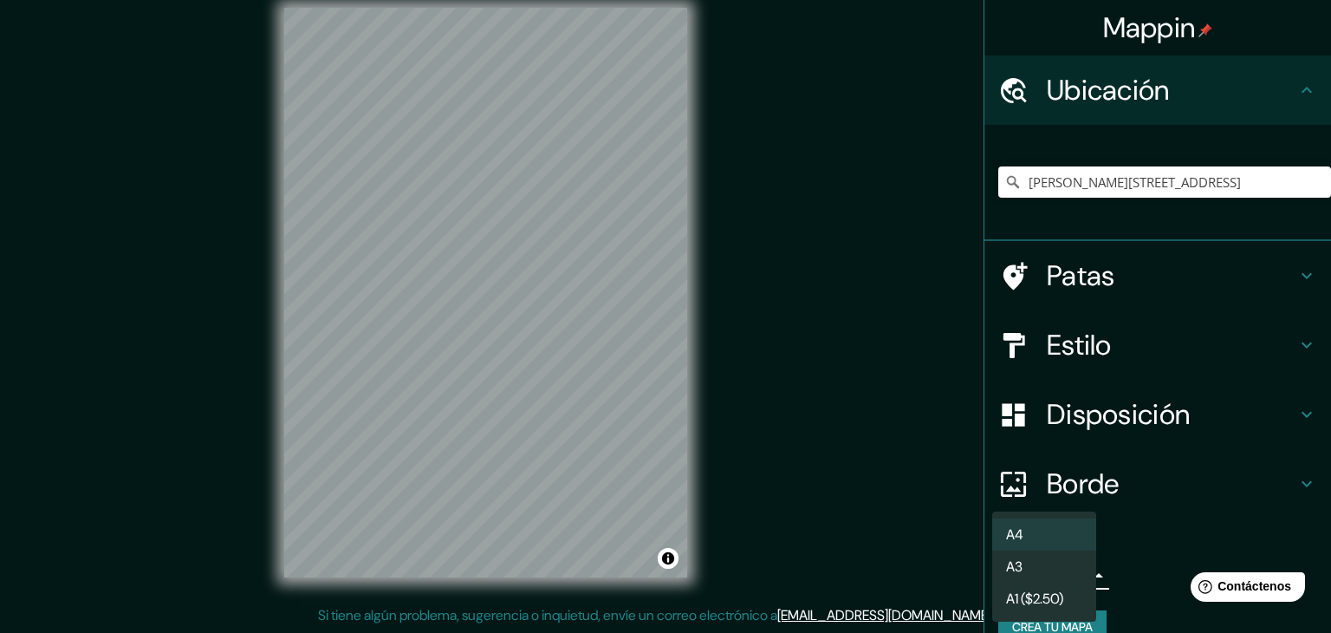
click at [1040, 524] on li "A4" at bounding box center [1044, 534] width 104 height 32
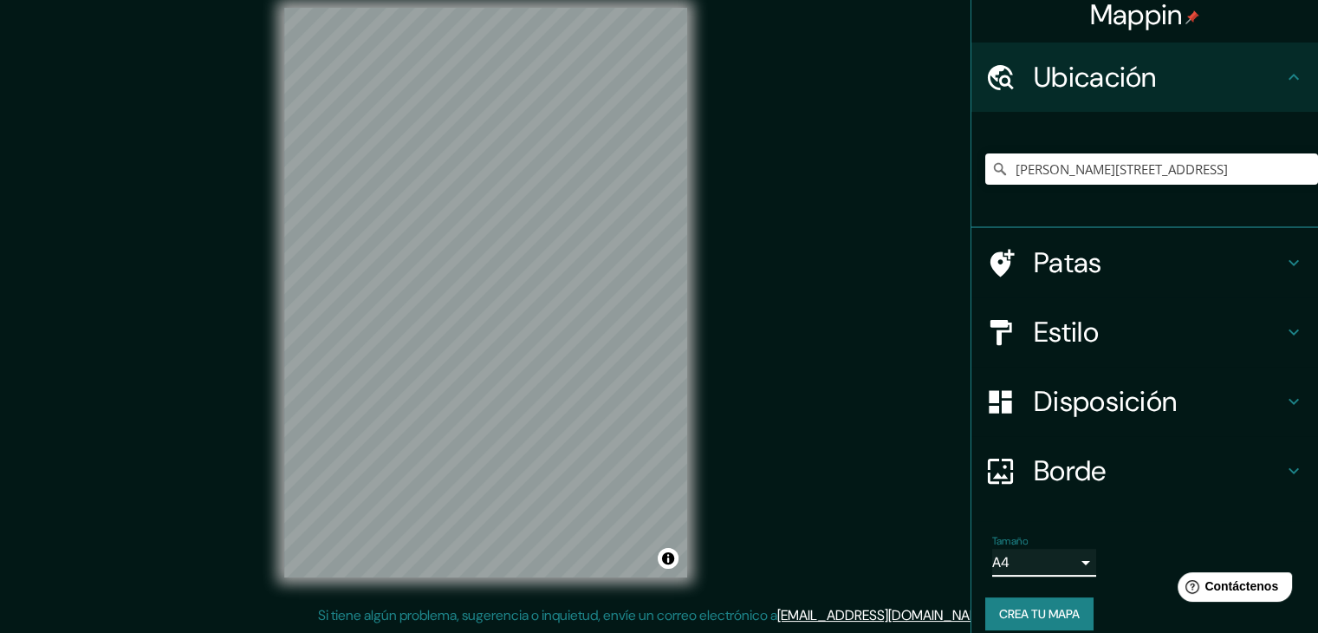
scroll to position [30, 0]
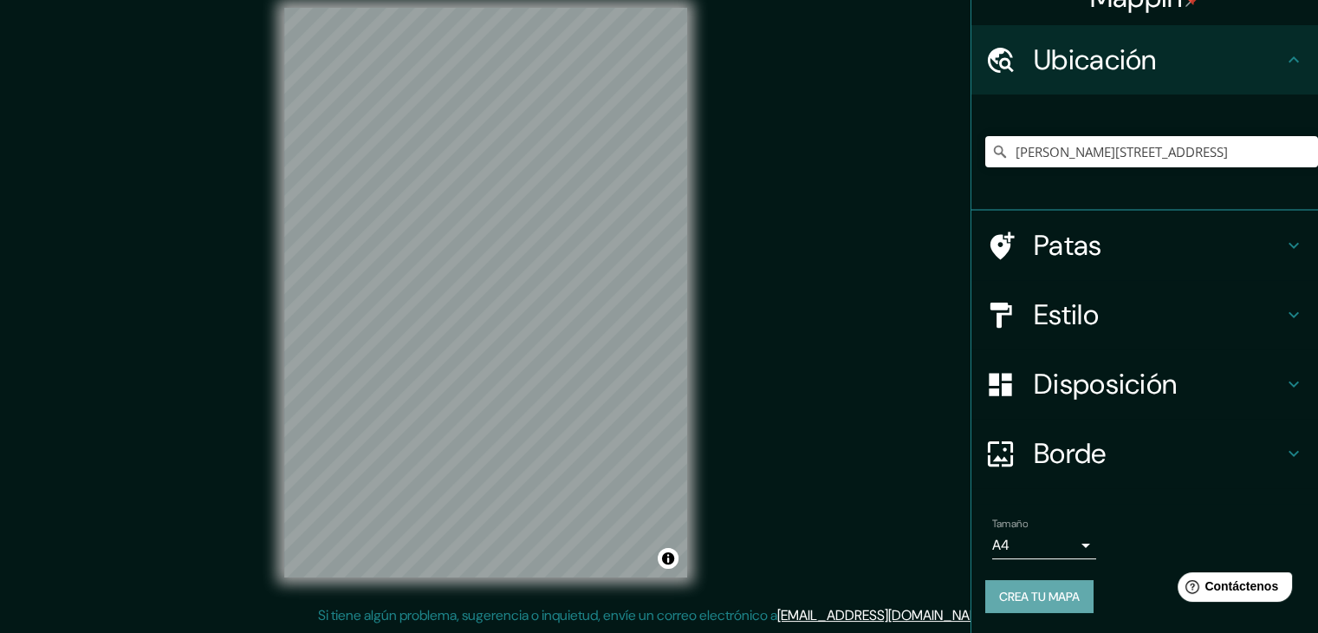
click at [1050, 592] on font "Crea tu mapa" at bounding box center [1039, 597] width 81 height 16
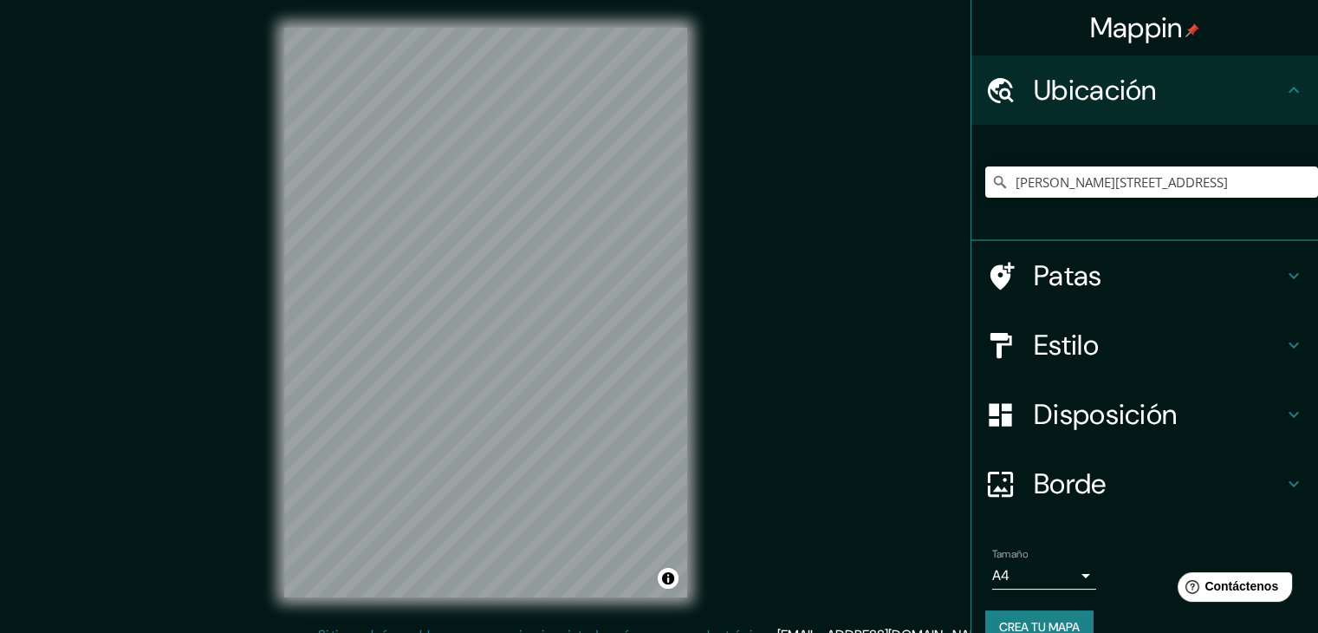
scroll to position [0, 0]
